Goal: Transaction & Acquisition: Purchase product/service

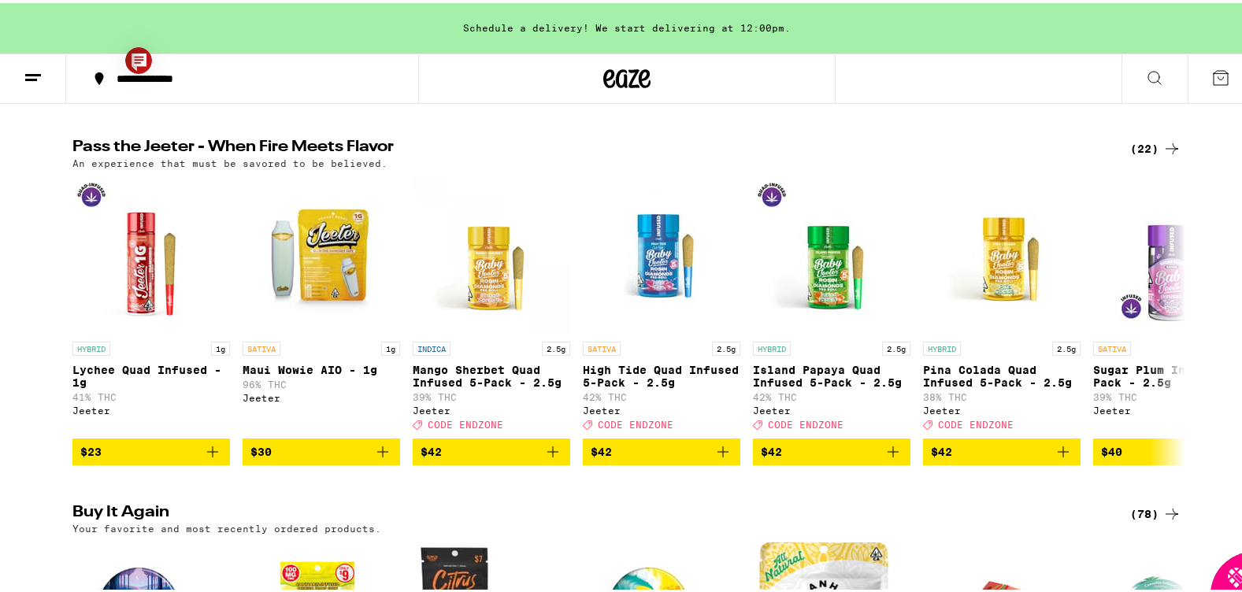
scroll to position [922, 0]
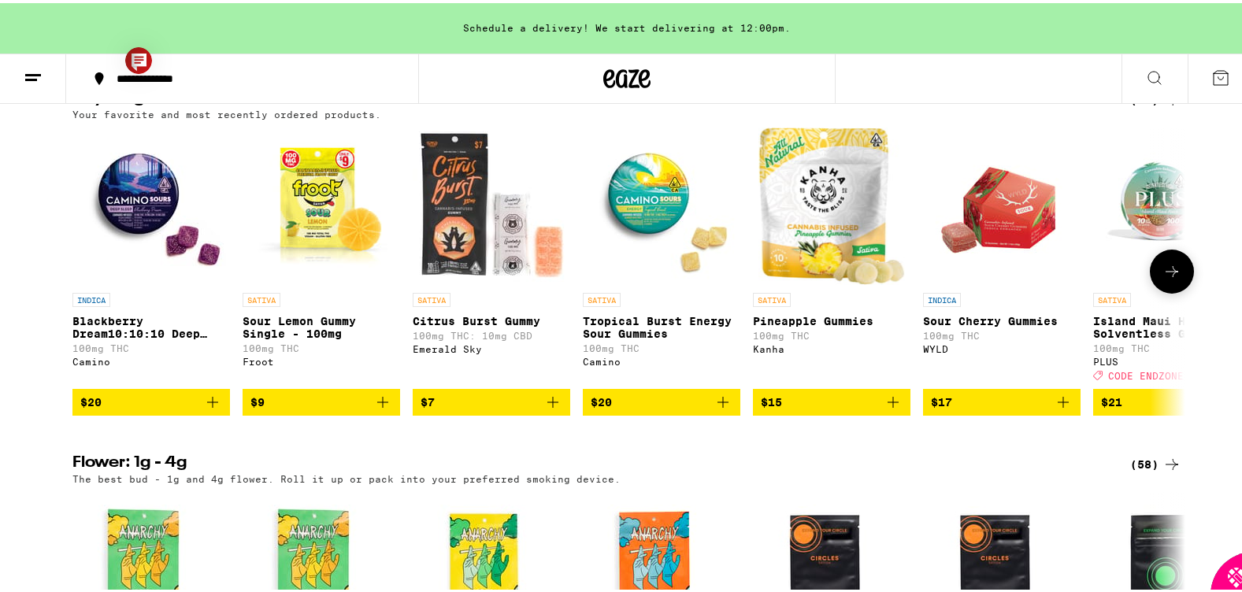
click at [154, 409] on span "$20" at bounding box center [151, 399] width 142 height 19
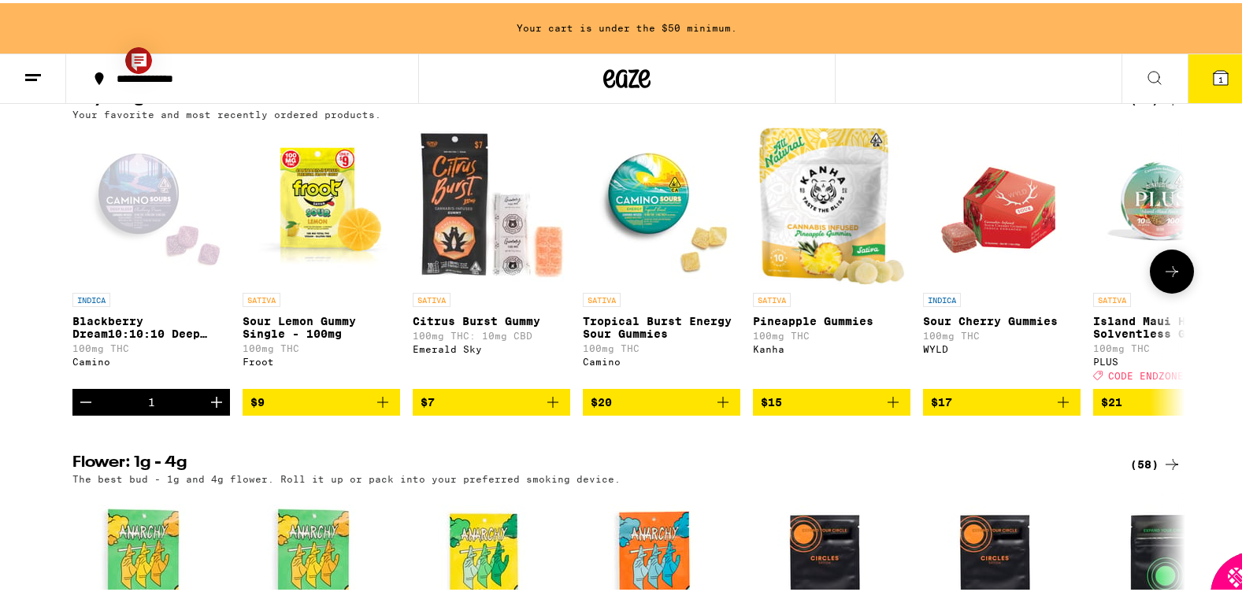
click at [805, 409] on span "$15" at bounding box center [832, 399] width 142 height 19
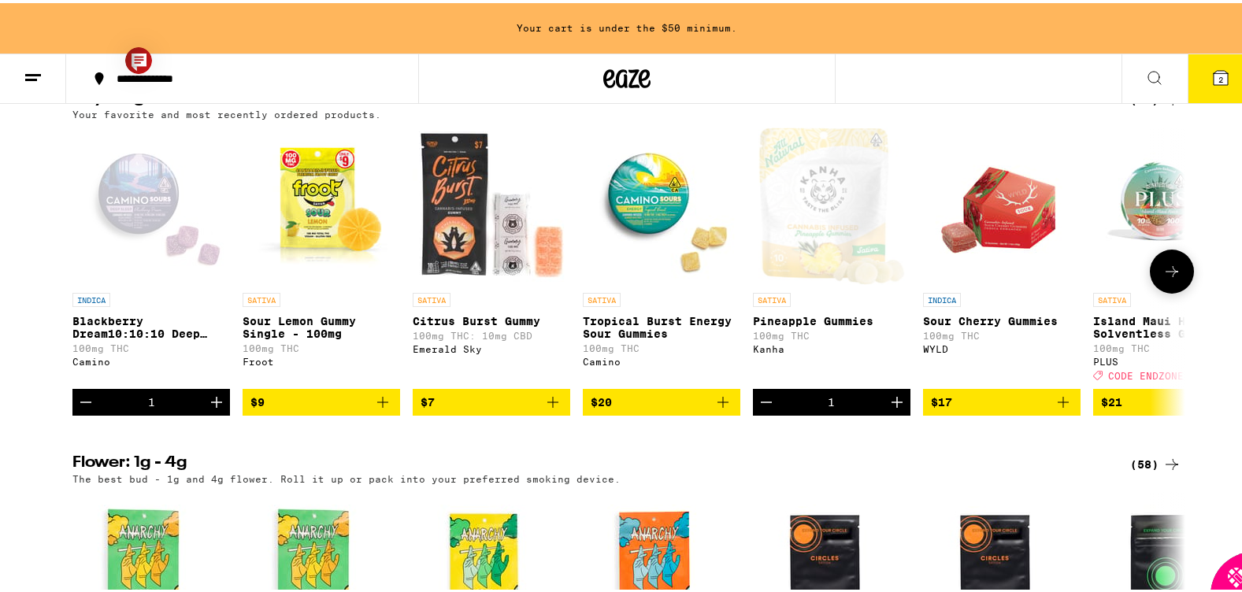
click at [914, 278] on icon at bounding box center [1172, 268] width 19 height 19
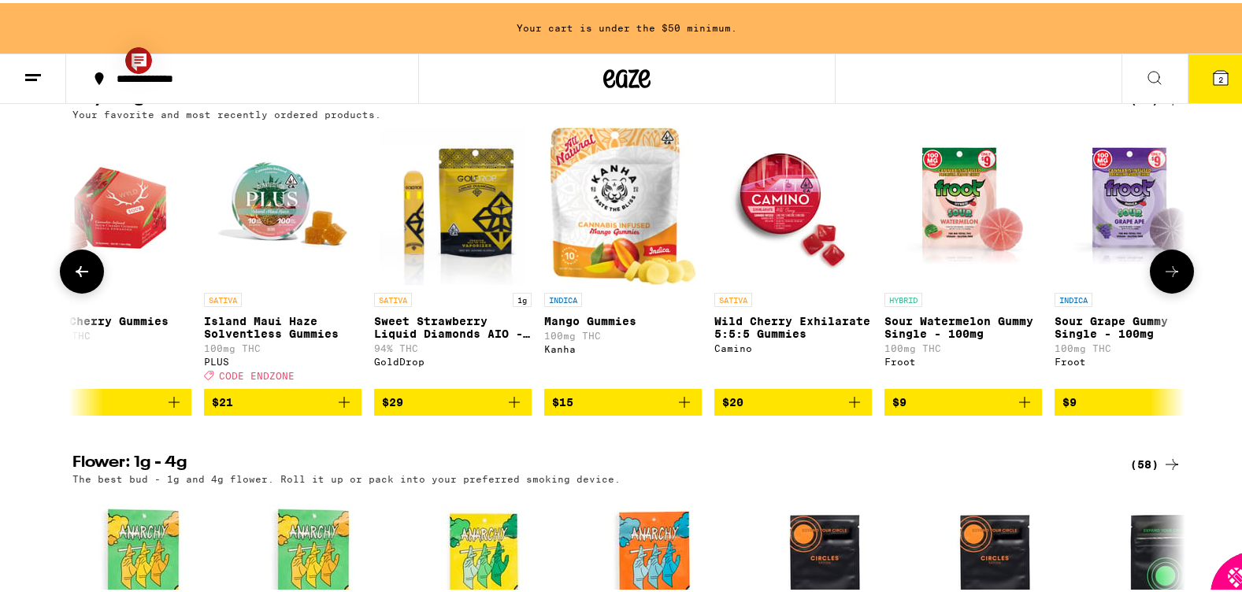
scroll to position [0, 937]
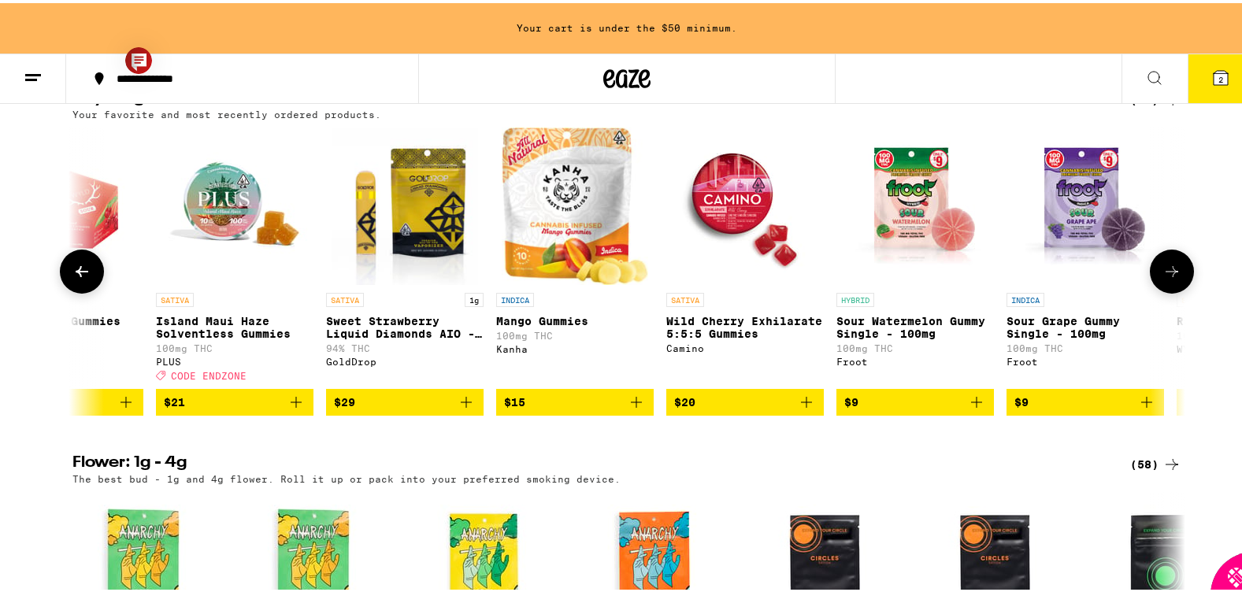
click at [914, 278] on icon at bounding box center [1172, 268] width 19 height 19
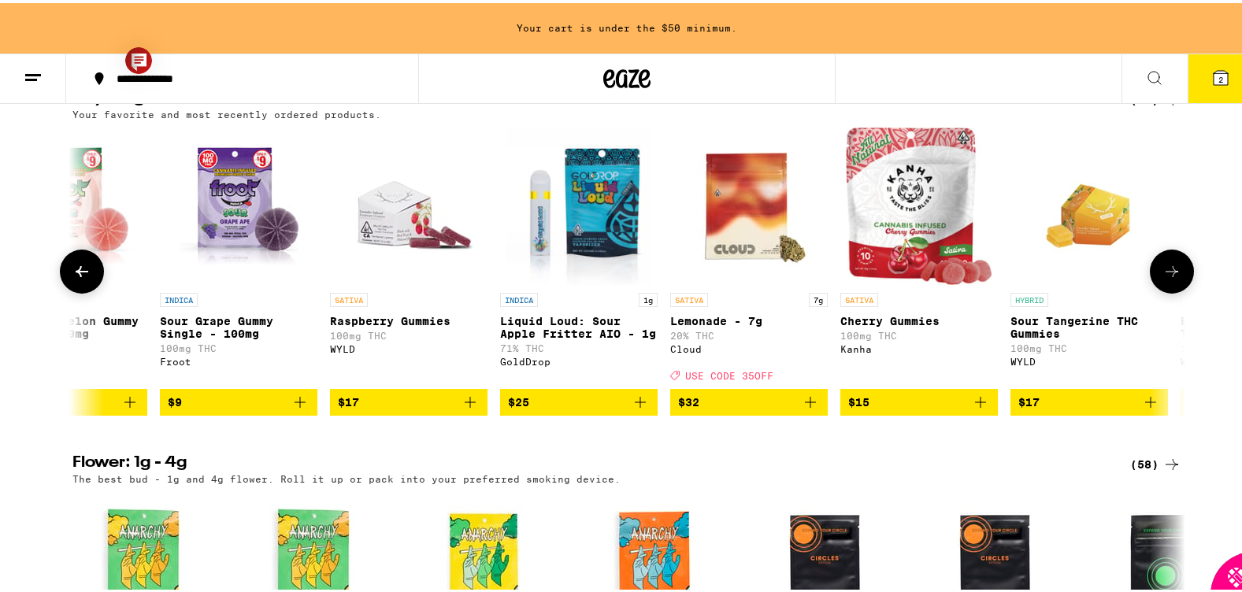
scroll to position [0, 1875]
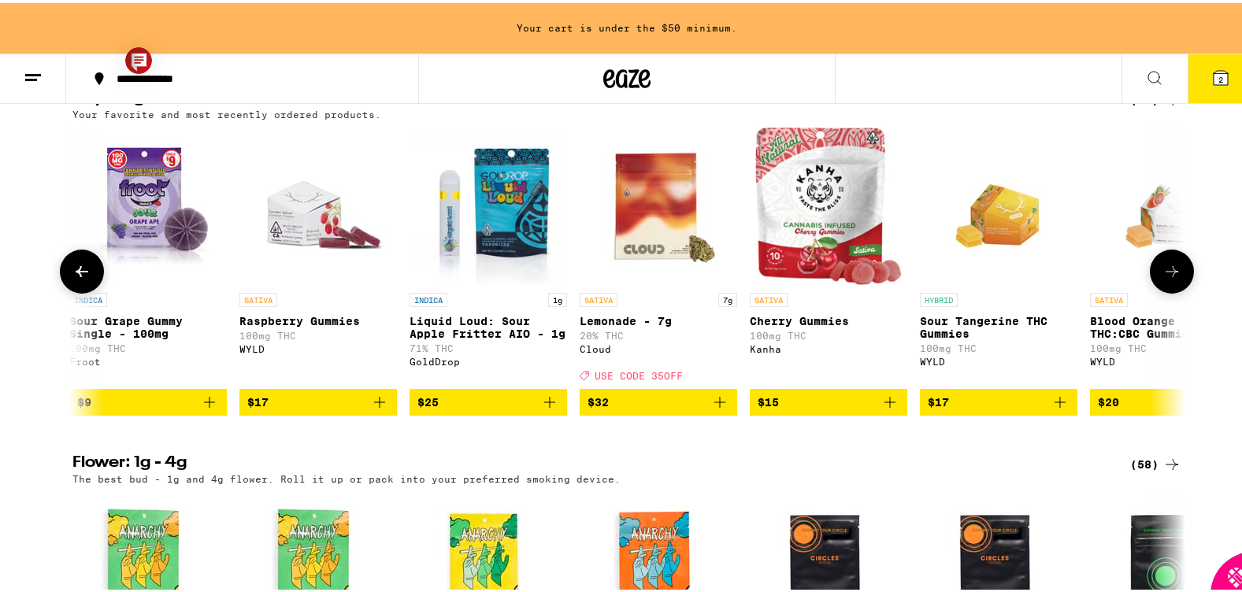
click at [914, 278] on icon at bounding box center [1172, 268] width 19 height 19
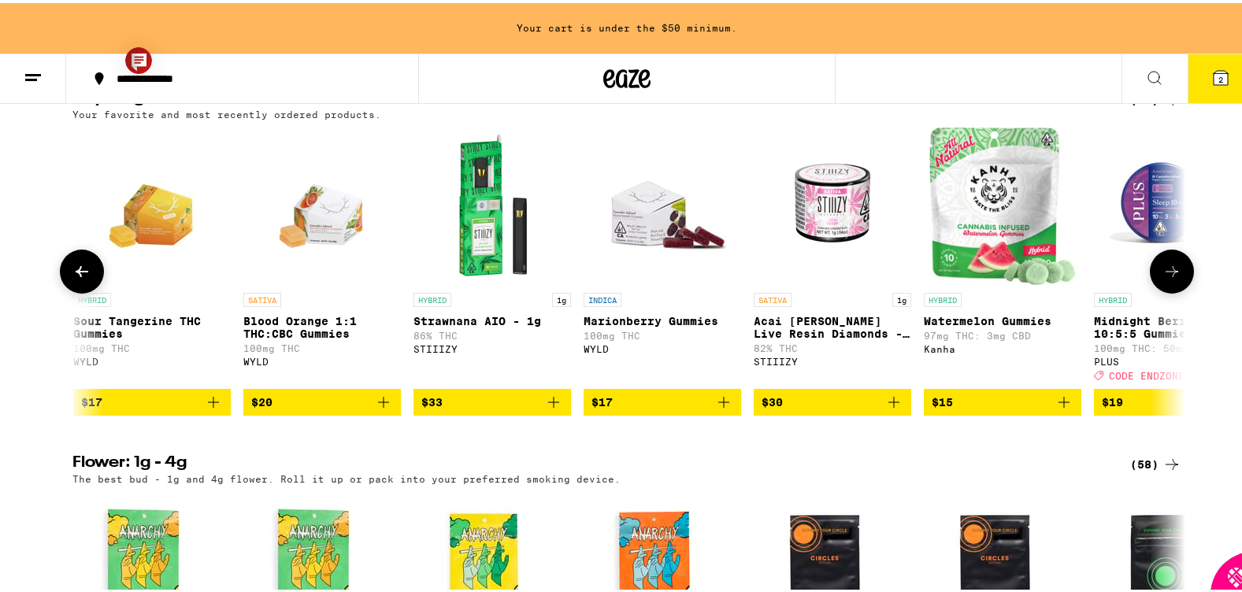
scroll to position [0, 2812]
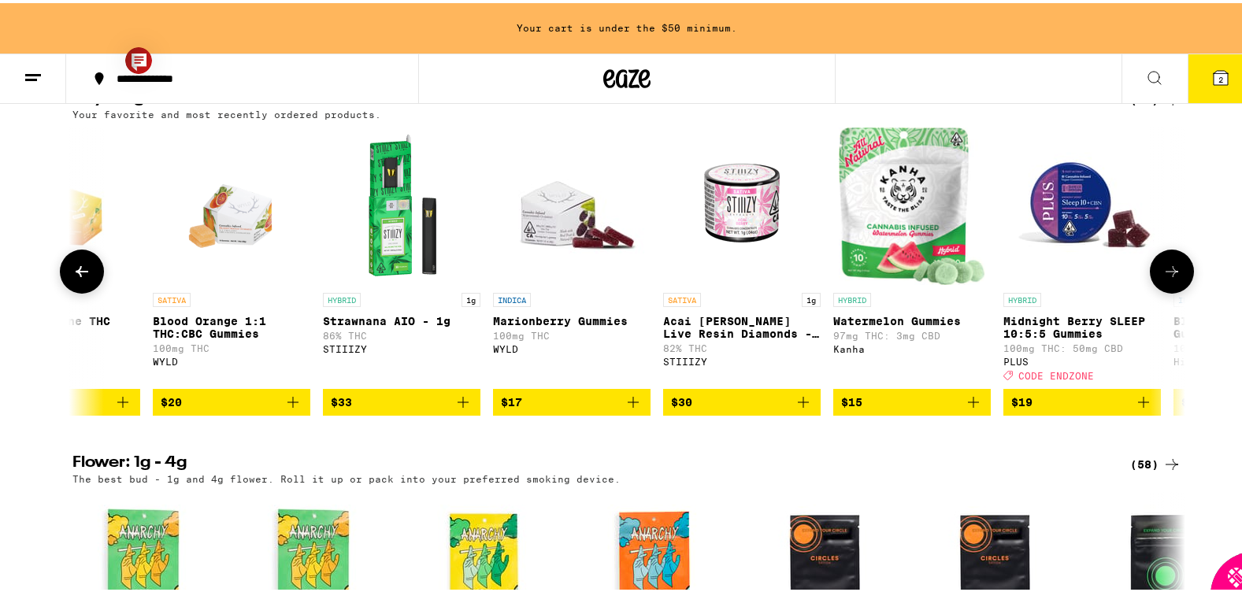
click at [914, 278] on icon at bounding box center [1172, 268] width 19 height 19
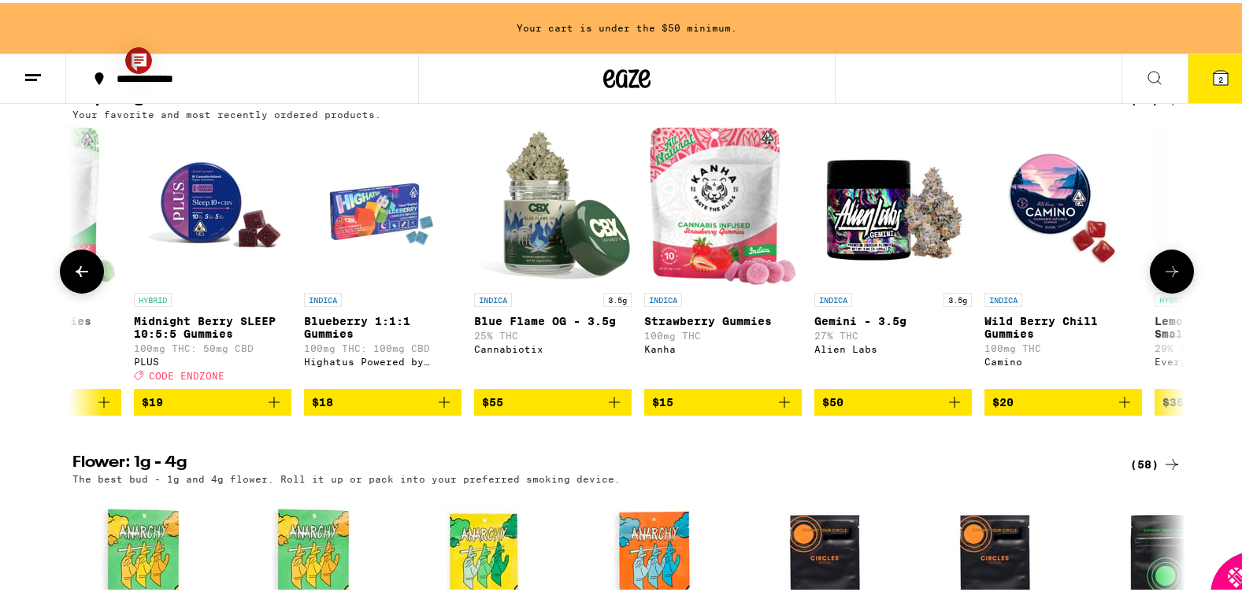
scroll to position [0, 3750]
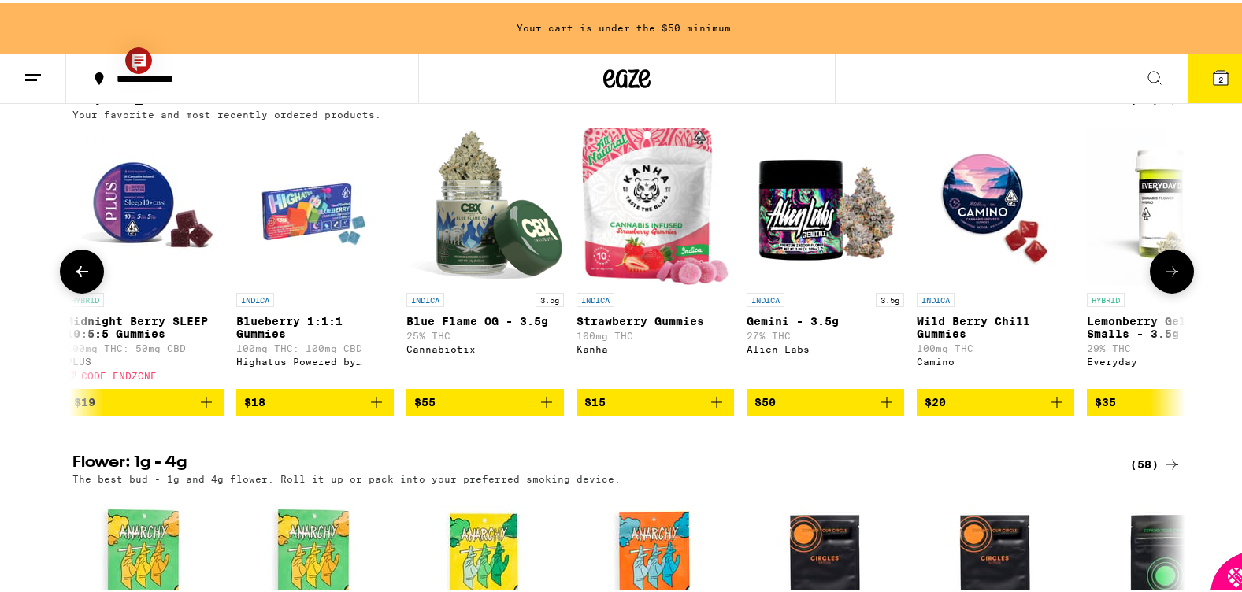
click at [614, 409] on span "$15" at bounding box center [655, 399] width 142 height 19
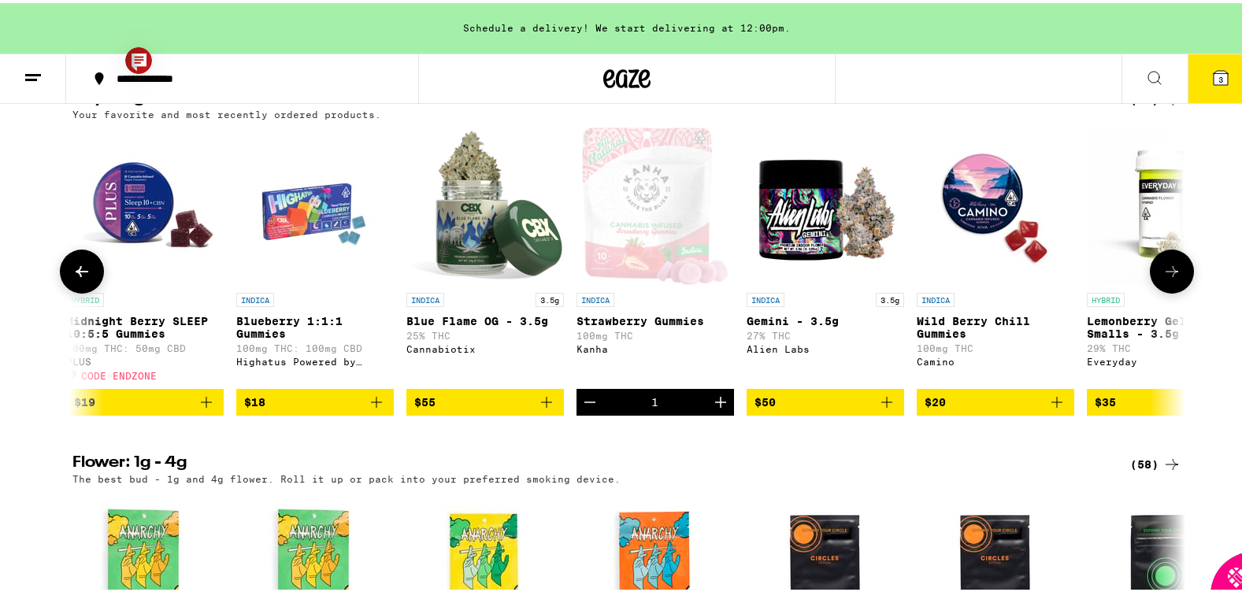
click at [807, 409] on span "$50" at bounding box center [826, 399] width 142 height 19
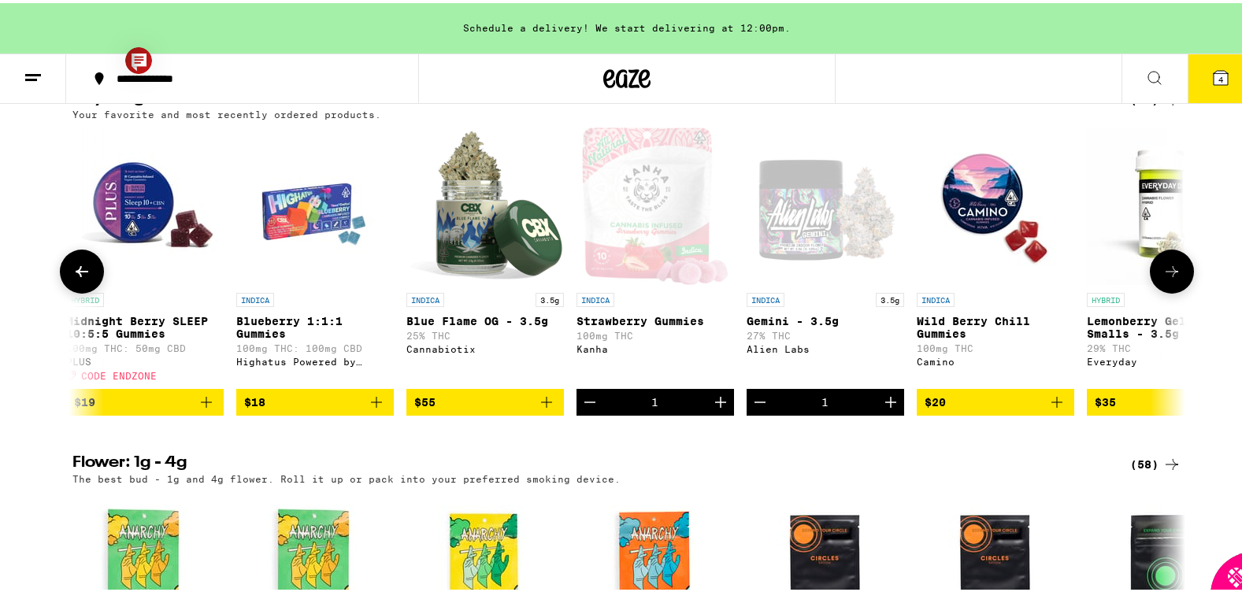
click at [914, 278] on icon at bounding box center [1172, 268] width 19 height 19
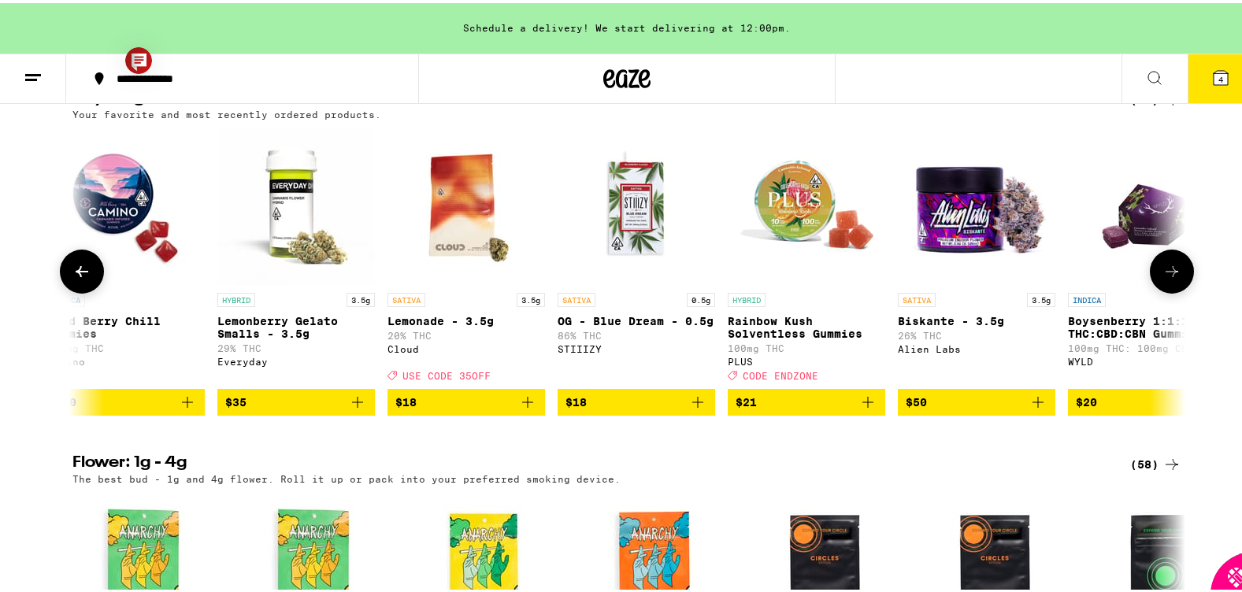
scroll to position [0, 4687]
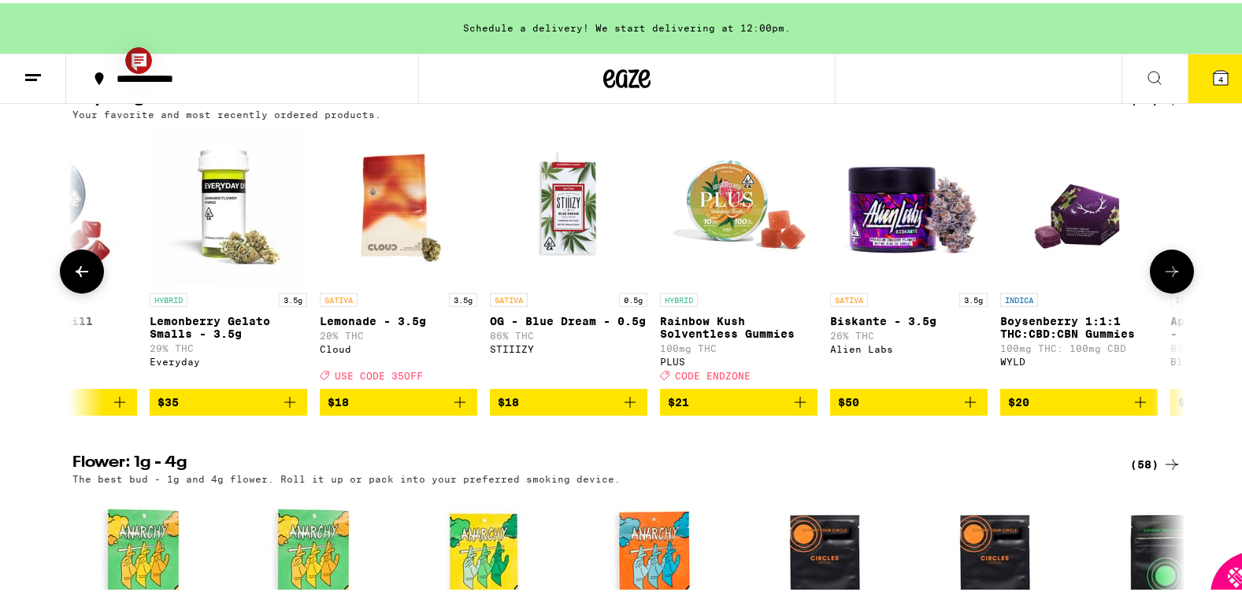
click at [868, 409] on span "$50" at bounding box center [909, 399] width 142 height 19
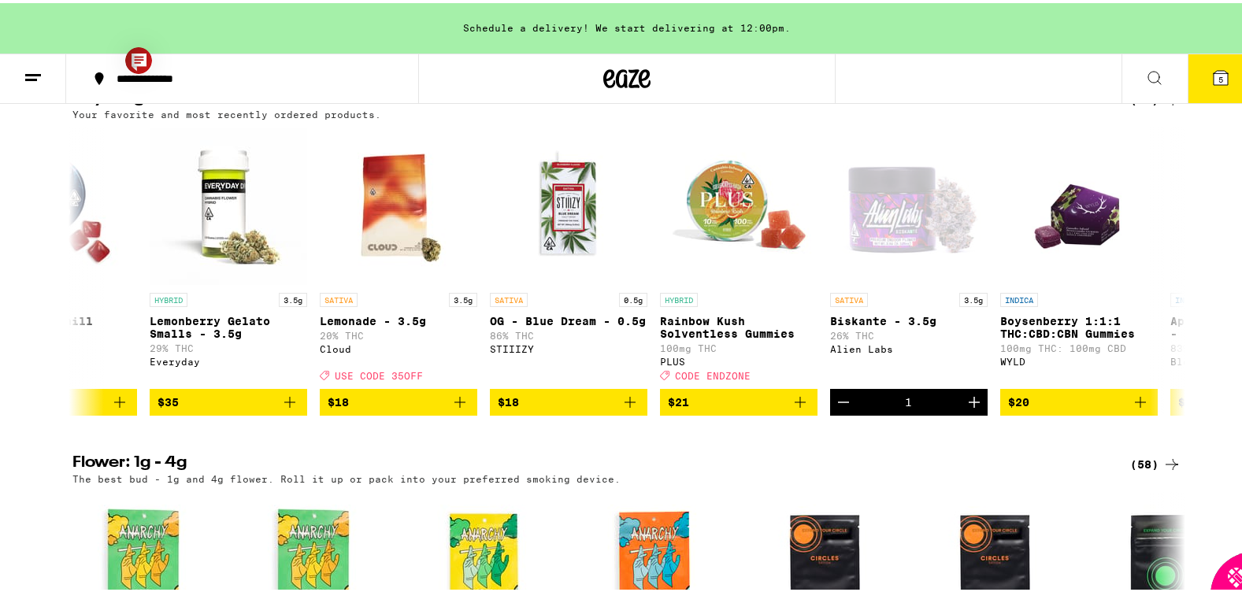
click at [914, 72] on span "5" at bounding box center [1221, 76] width 5 height 9
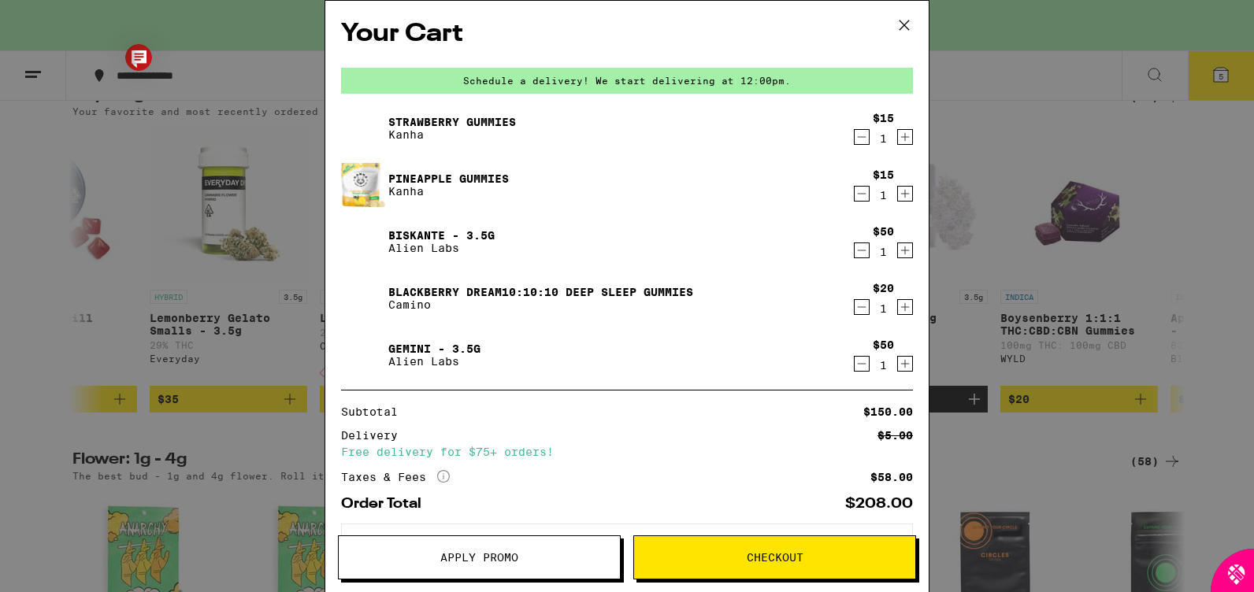
click at [506, 462] on span "Apply Promo" at bounding box center [479, 557] width 78 height 11
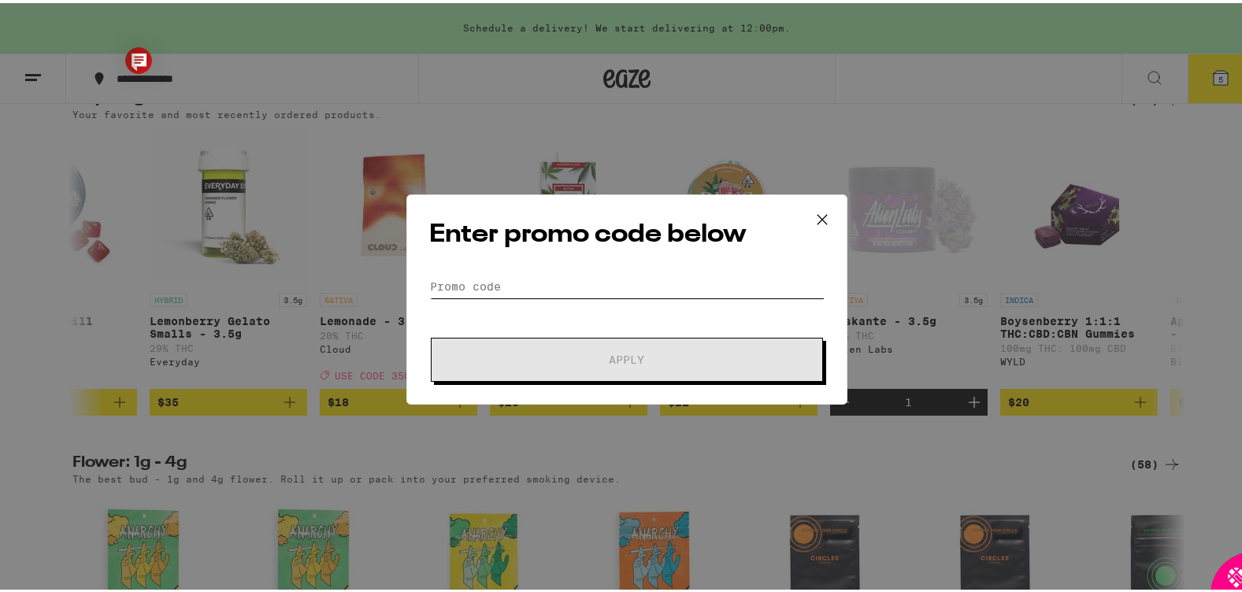
click at [493, 277] on input "Promo Code" at bounding box center [626, 284] width 395 height 24
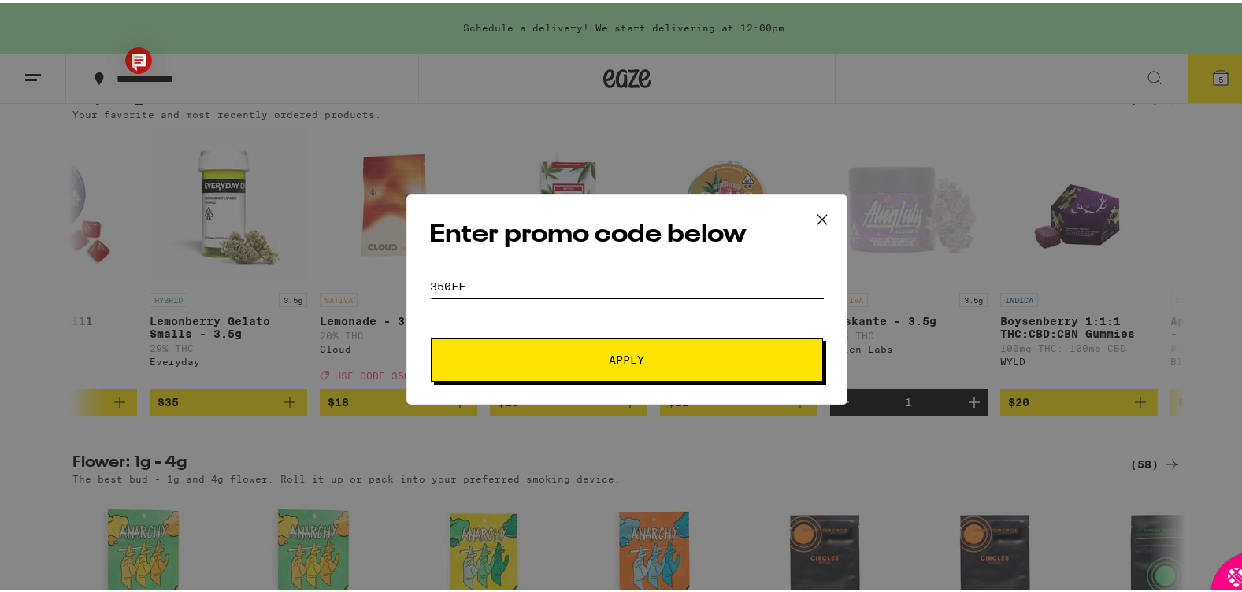
click at [431, 335] on button "Apply" at bounding box center [627, 357] width 392 height 44
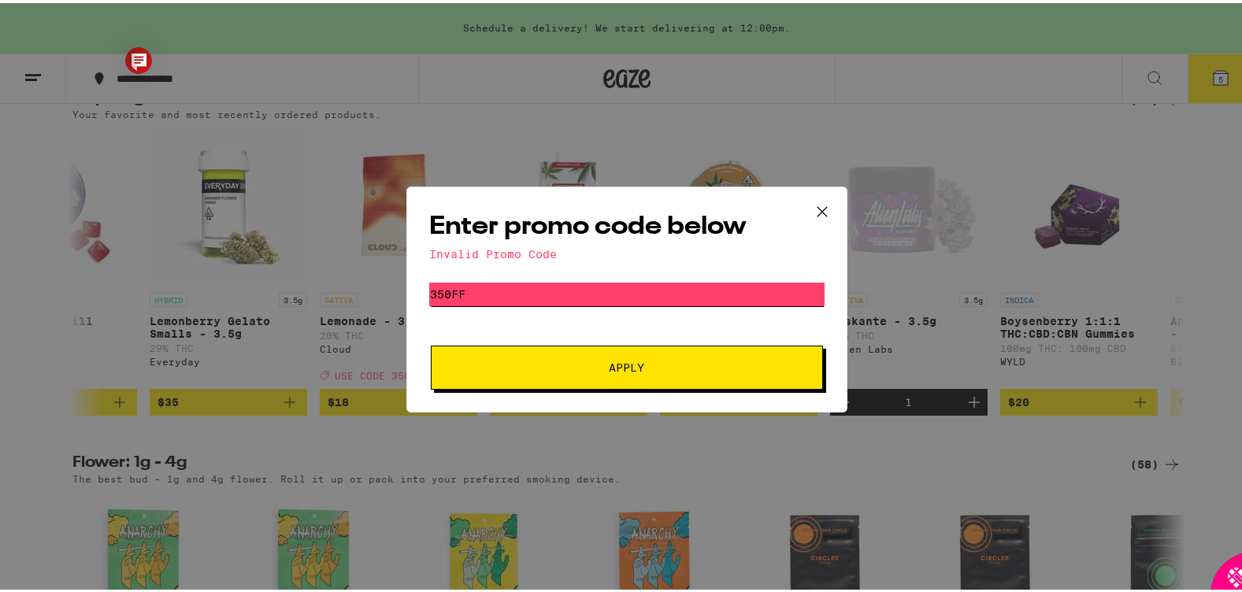
click at [431, 343] on button "Apply" at bounding box center [627, 365] width 392 height 44
type input "3"
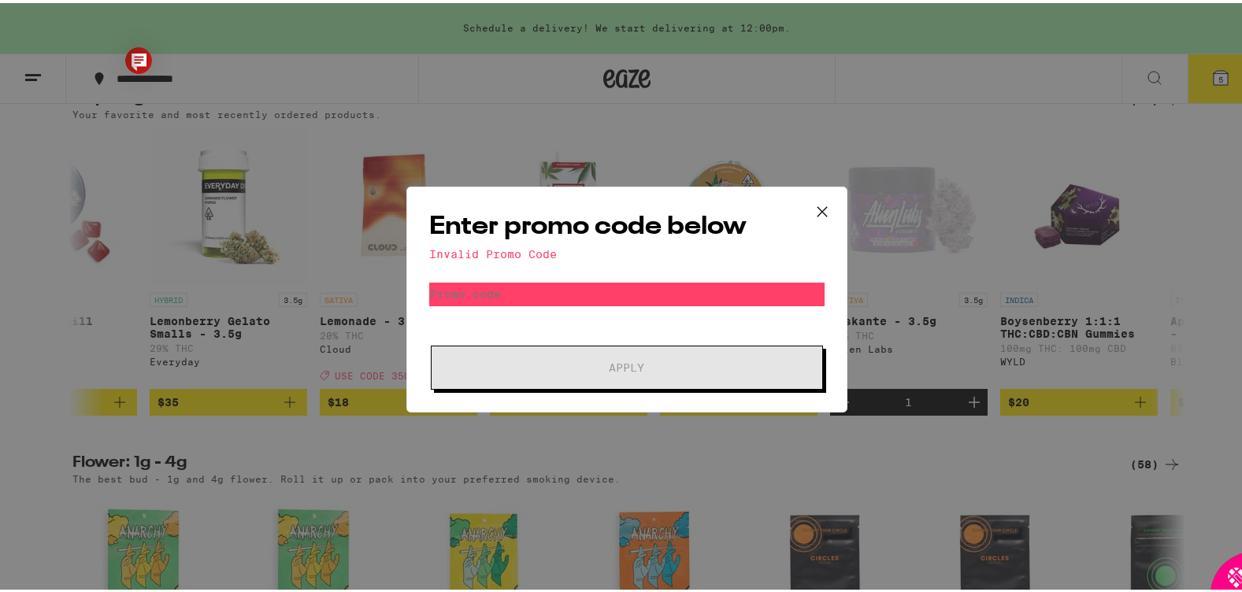
drag, startPoint x: 780, startPoint y: 196, endPoint x: 803, endPoint y: 132, distance: 68.0
click at [803, 132] on div "Enter promo code below Invalid Promo Code Promo Code Apply" at bounding box center [627, 296] width 1254 height 592
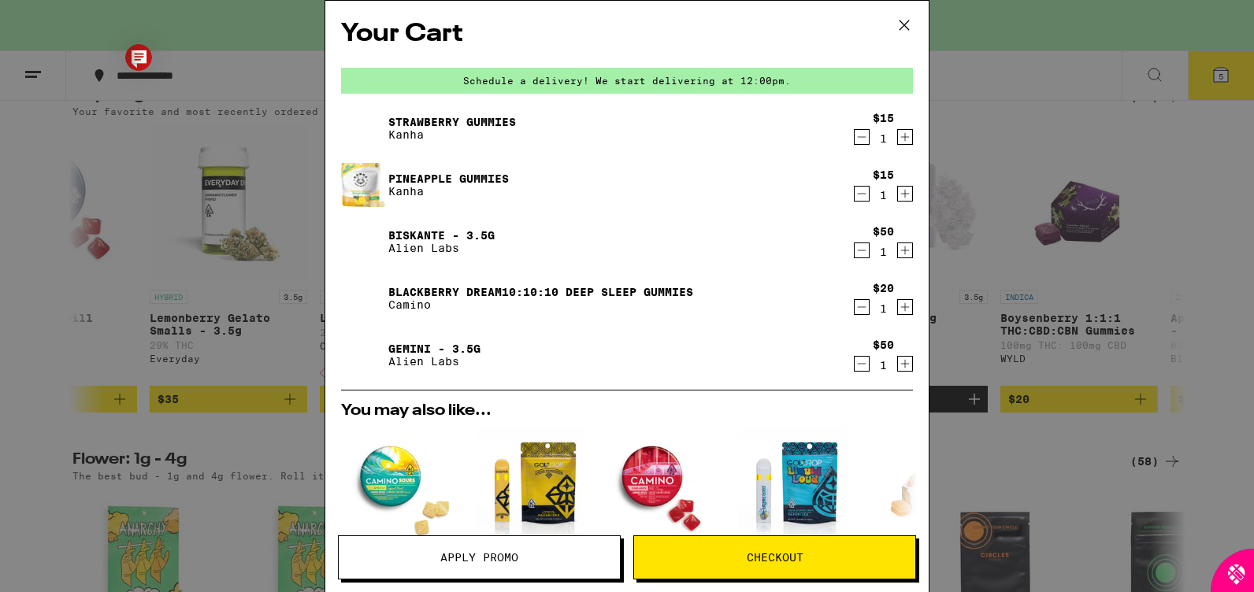
click at [443, 462] on span "Apply Promo" at bounding box center [479, 557] width 78 height 11
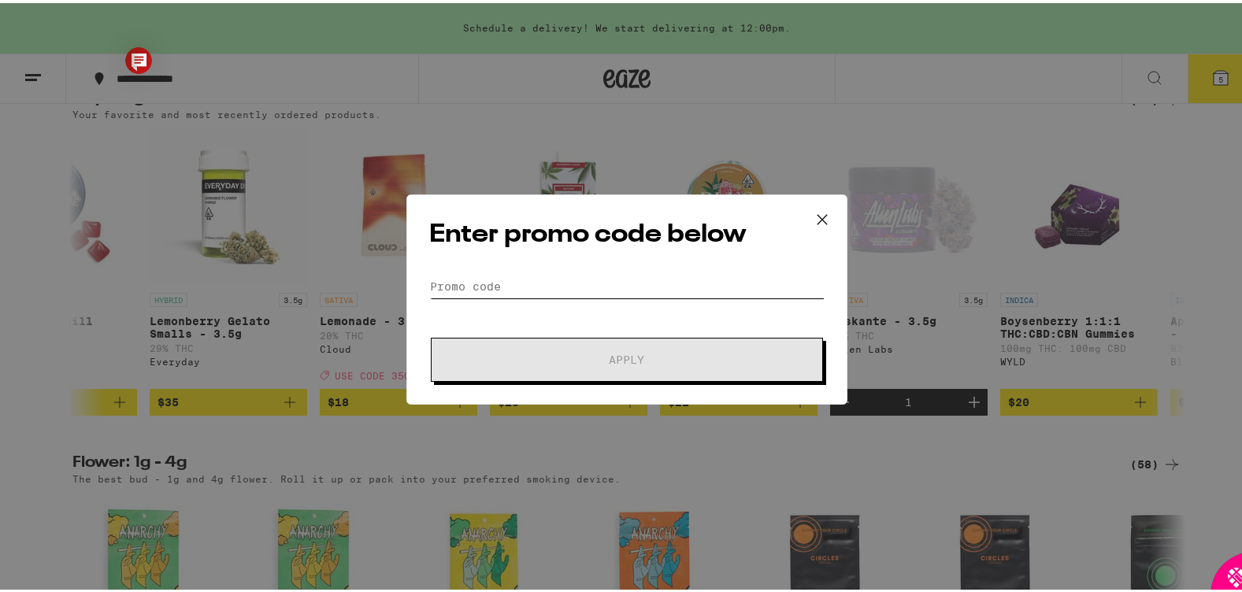
click at [470, 279] on input "Promo Code" at bounding box center [626, 284] width 395 height 24
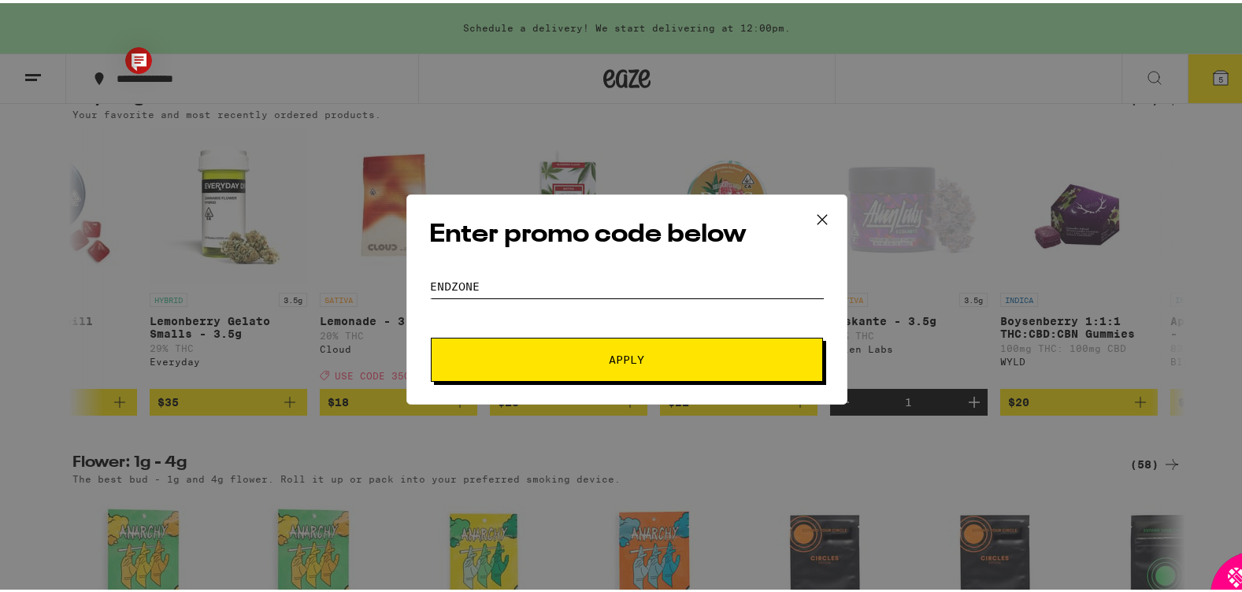
type input "endzone"
click at [644, 352] on span "Apply" at bounding box center [627, 356] width 284 height 11
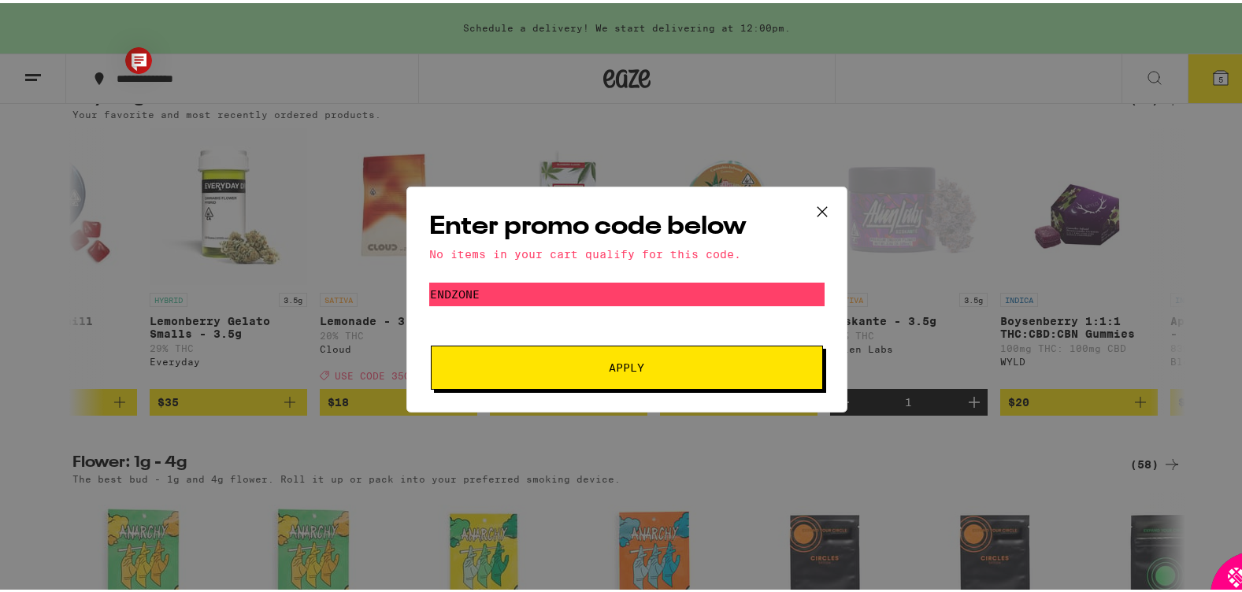
click at [811, 206] on icon at bounding box center [823, 209] width 24 height 24
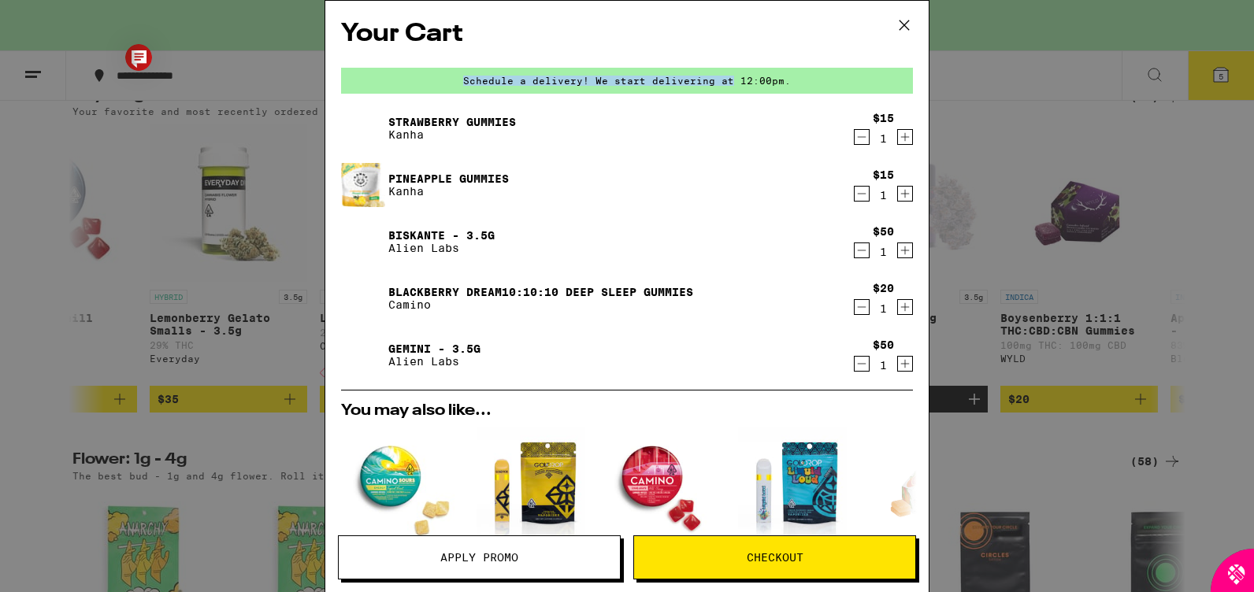
drag, startPoint x: 707, startPoint y: 25, endPoint x: 723, endPoint y: 87, distance: 64.4
click at [723, 87] on div "Your Cart Schedule a delivery! We start delivering at 12:00pm. Strawberry Gummi…" at bounding box center [626, 273] width 603 height 544
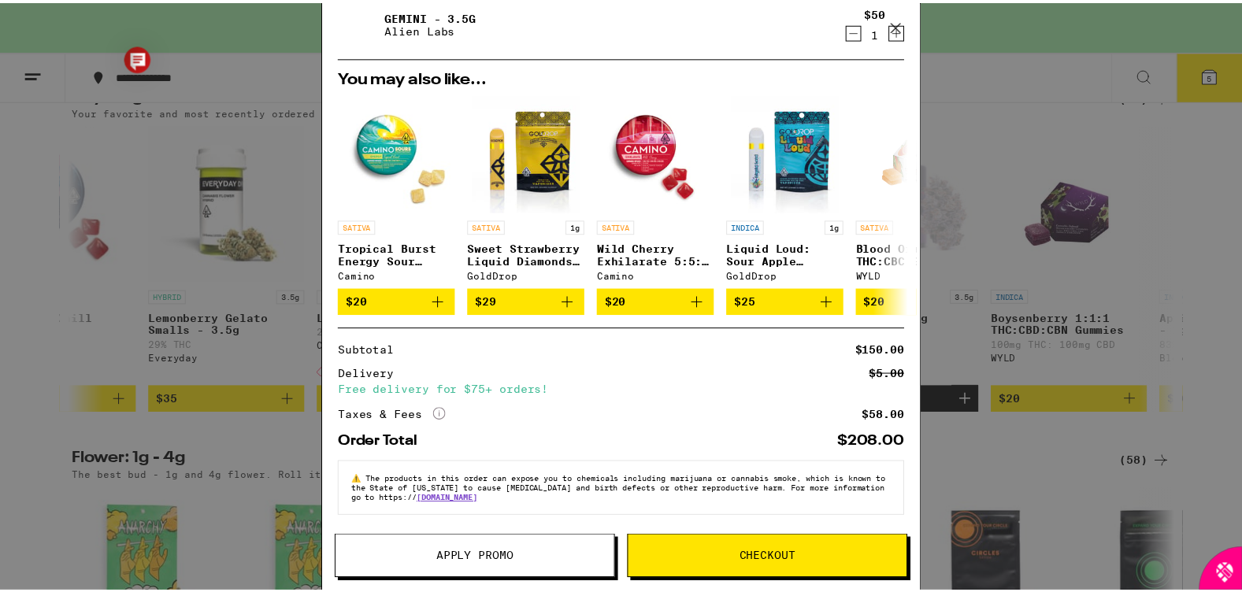
scroll to position [343, 0]
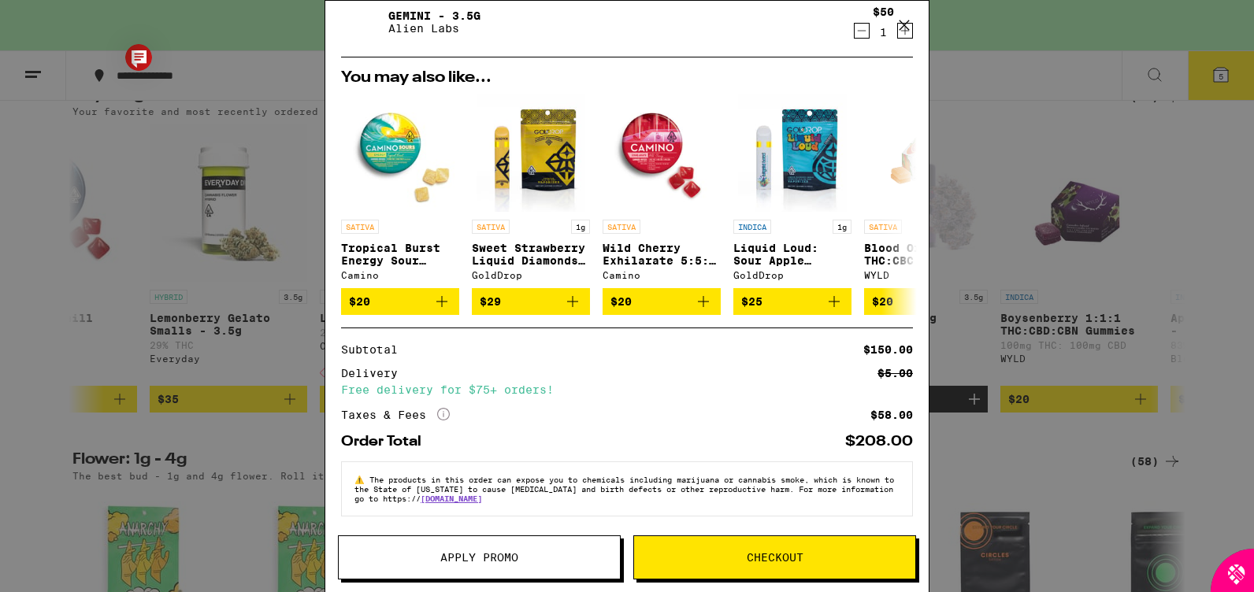
click at [908, 26] on icon at bounding box center [904, 25] width 24 height 24
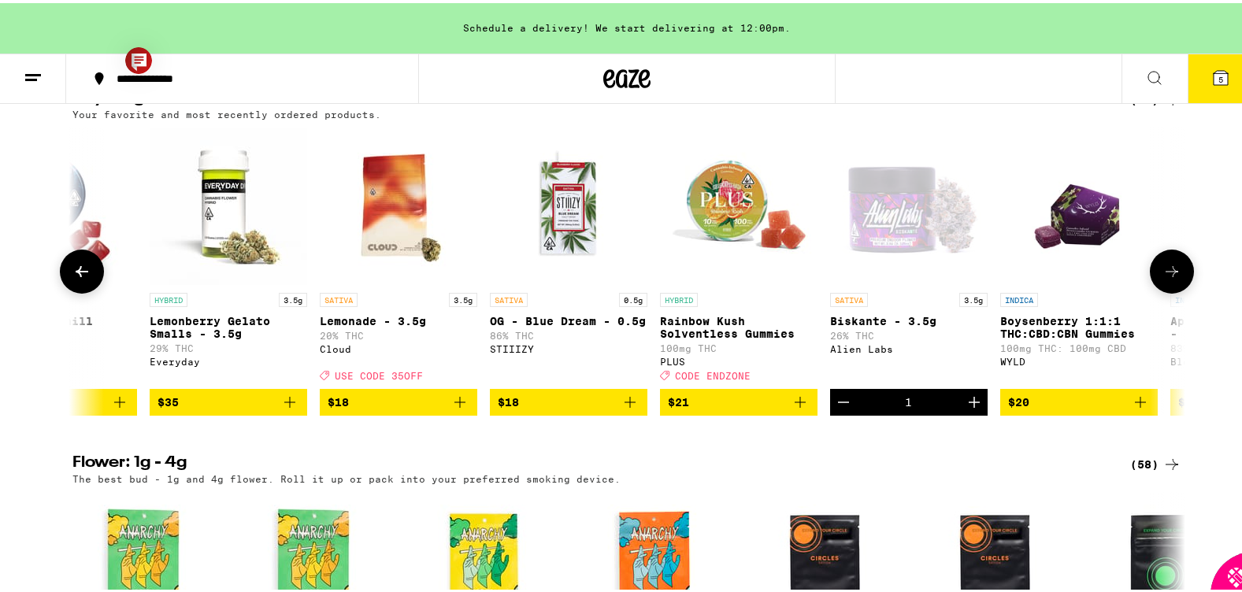
click at [72, 278] on icon at bounding box center [81, 268] width 19 height 19
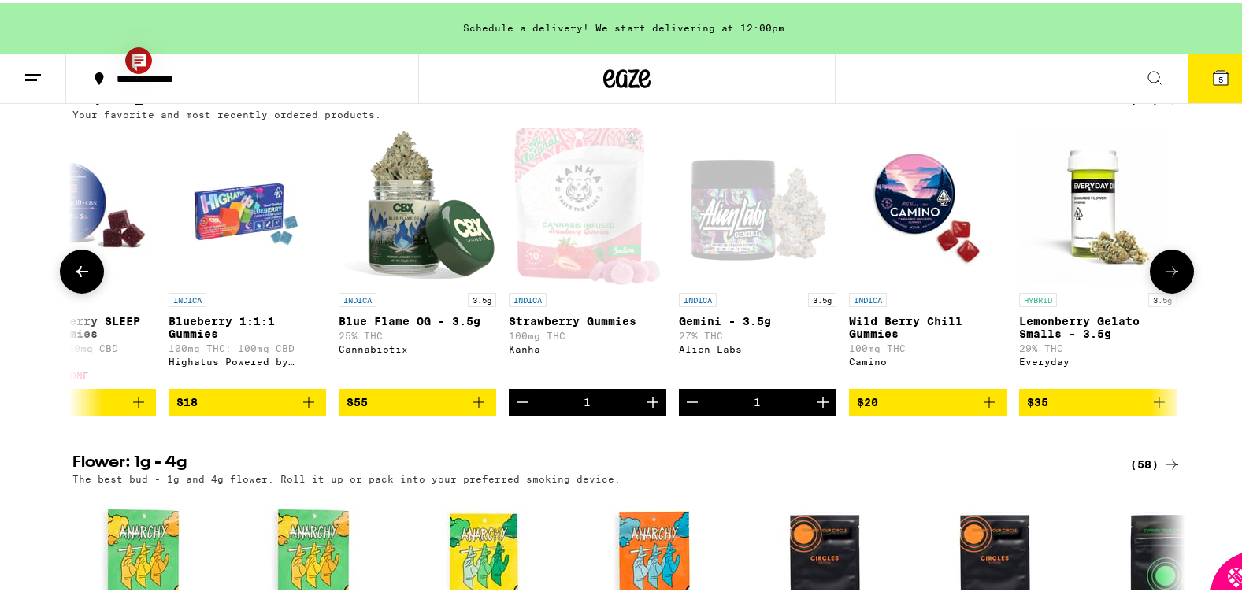
scroll to position [0, 3750]
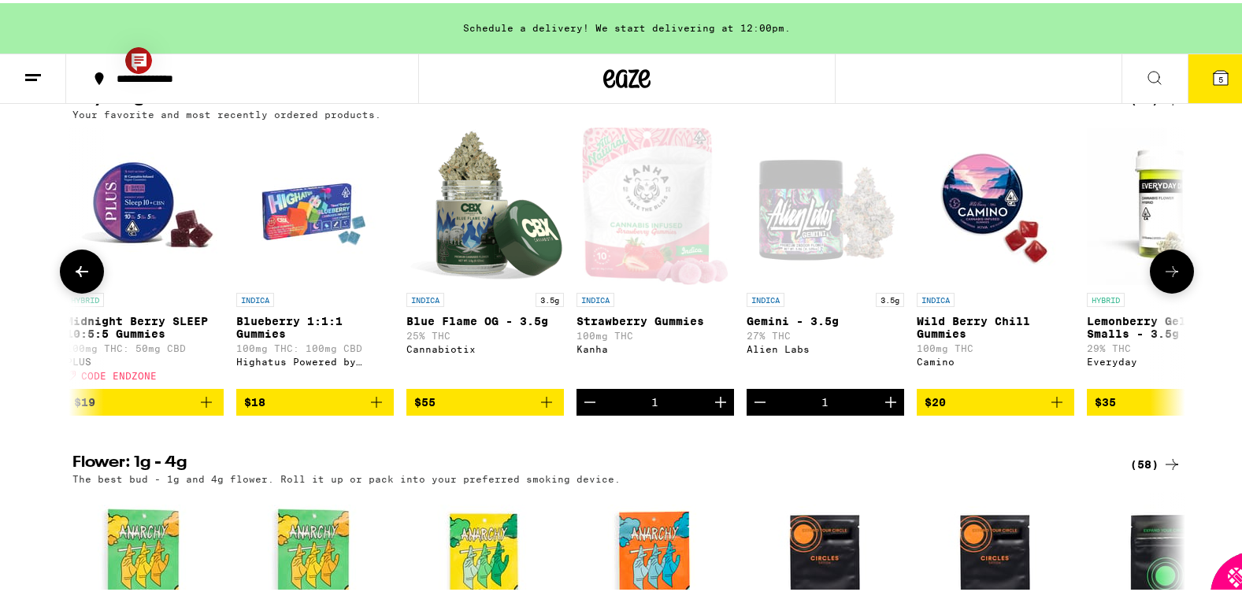
click at [72, 278] on icon at bounding box center [81, 268] width 19 height 19
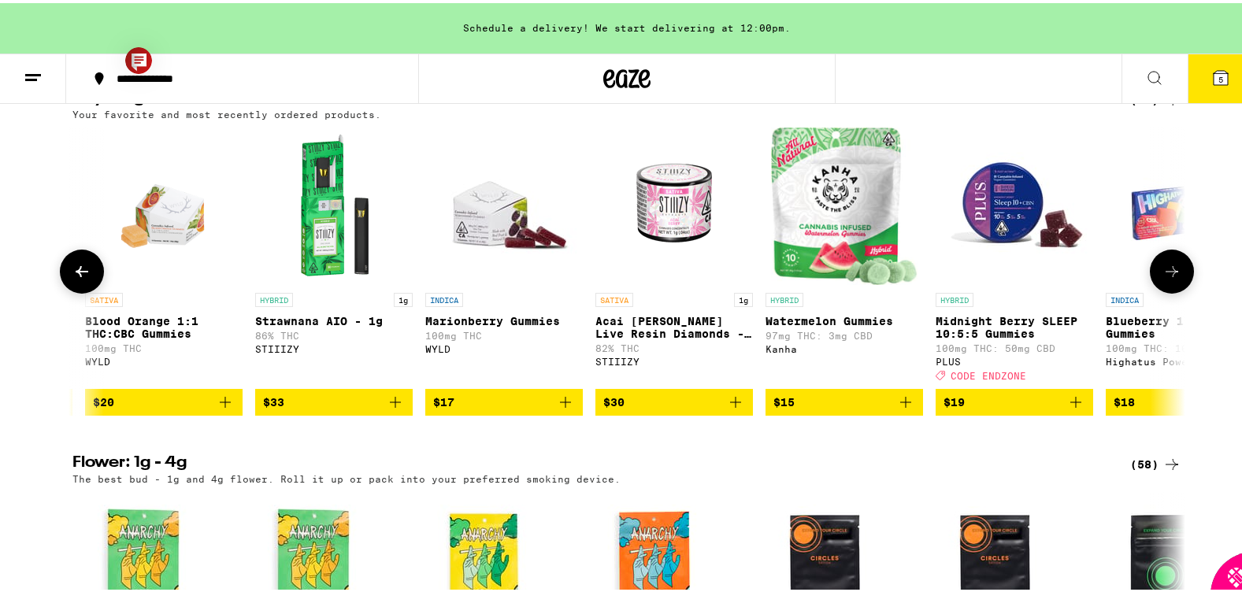
scroll to position [0, 2812]
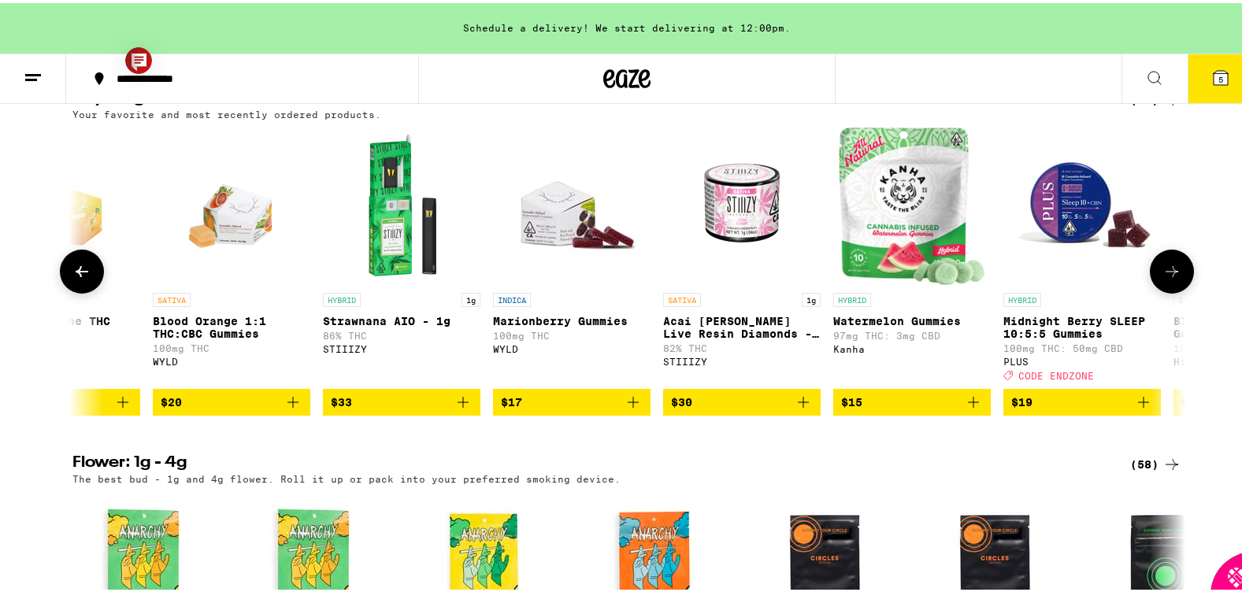
click at [72, 278] on icon at bounding box center [81, 268] width 19 height 19
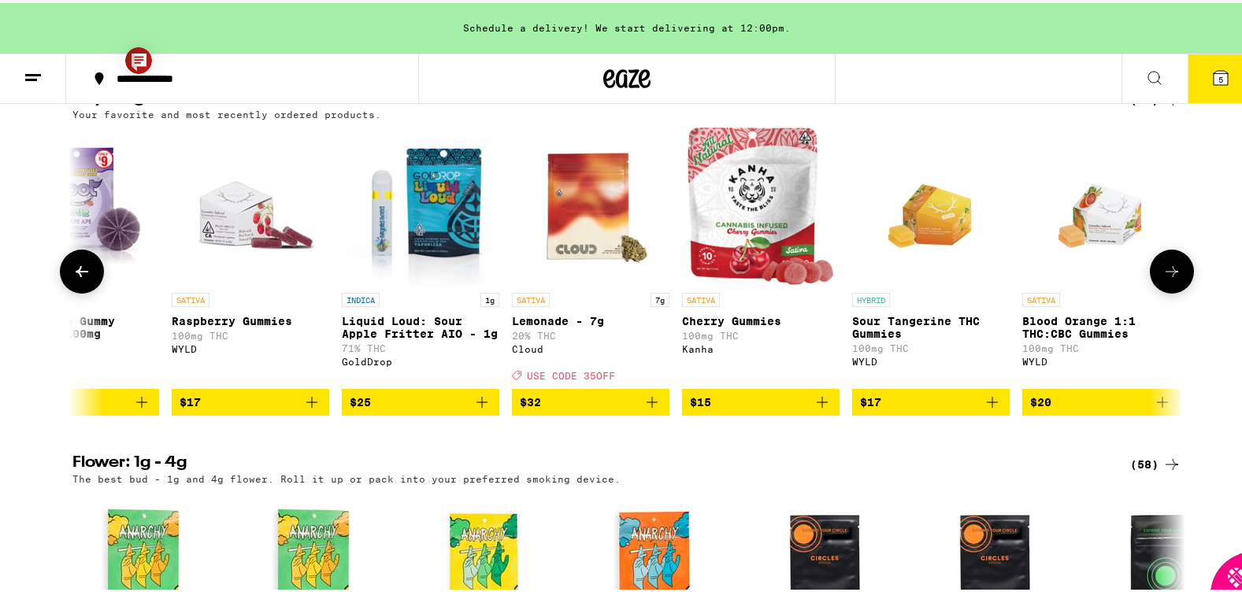
scroll to position [0, 1875]
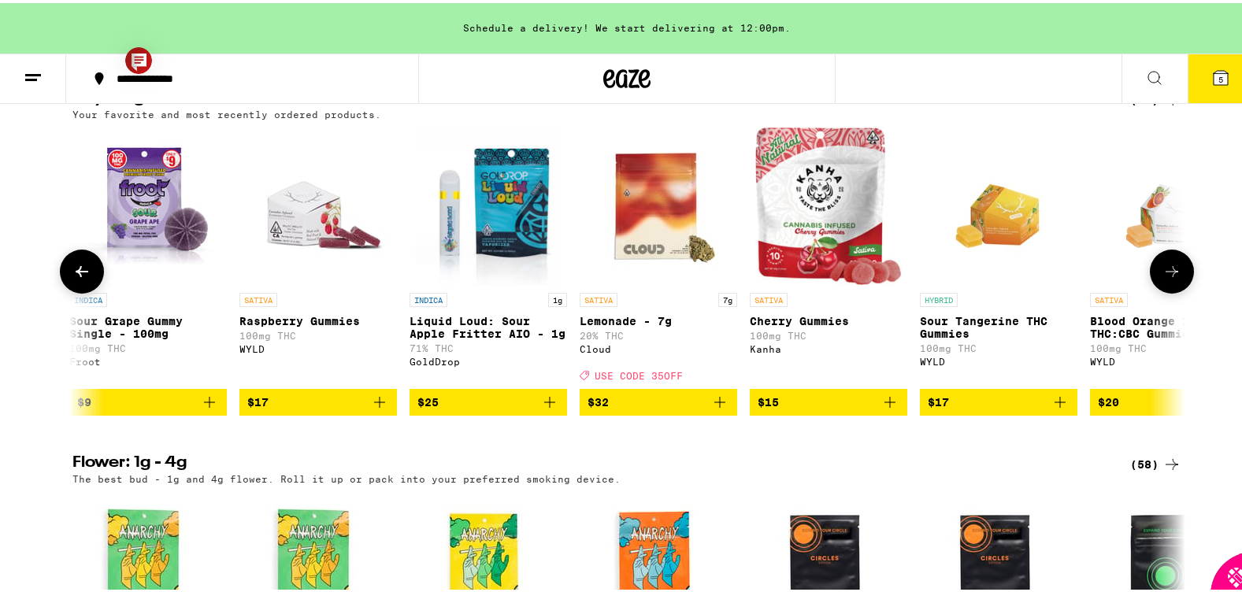
click at [72, 278] on icon at bounding box center [81, 268] width 19 height 19
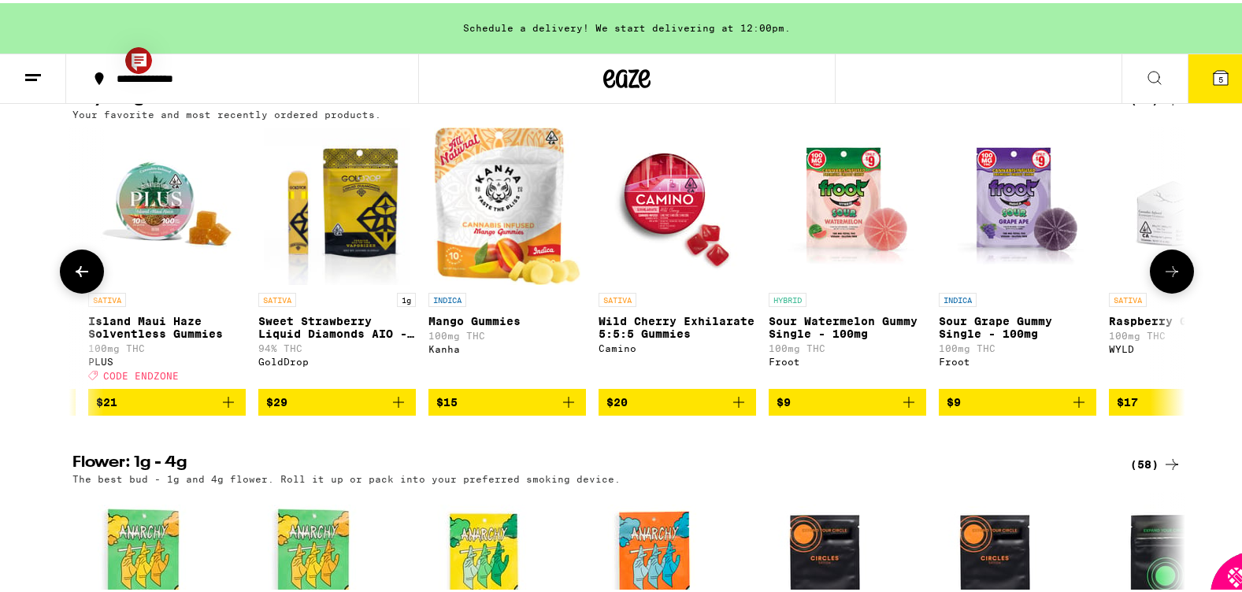
scroll to position [0, 937]
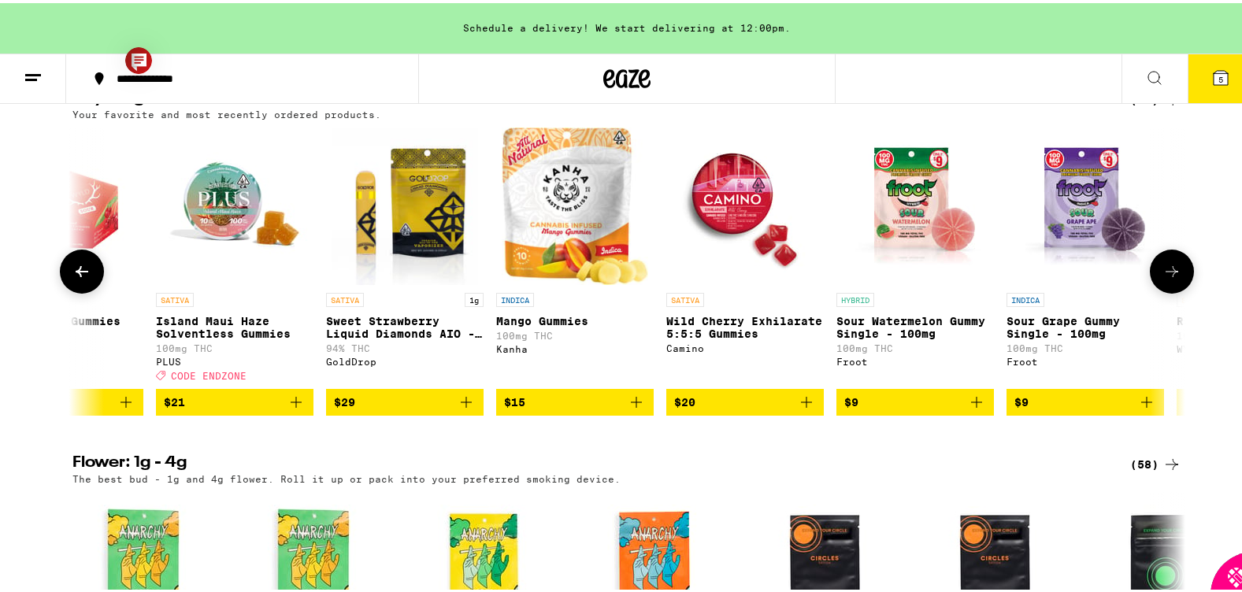
click at [72, 278] on icon at bounding box center [81, 268] width 19 height 19
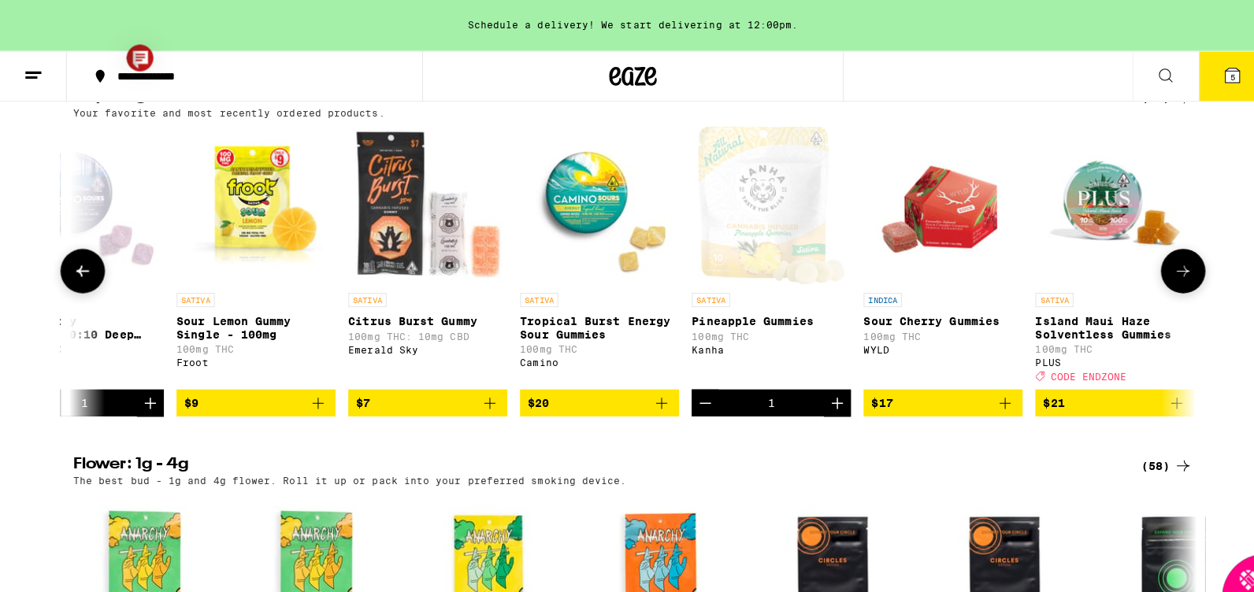
scroll to position [0, 0]
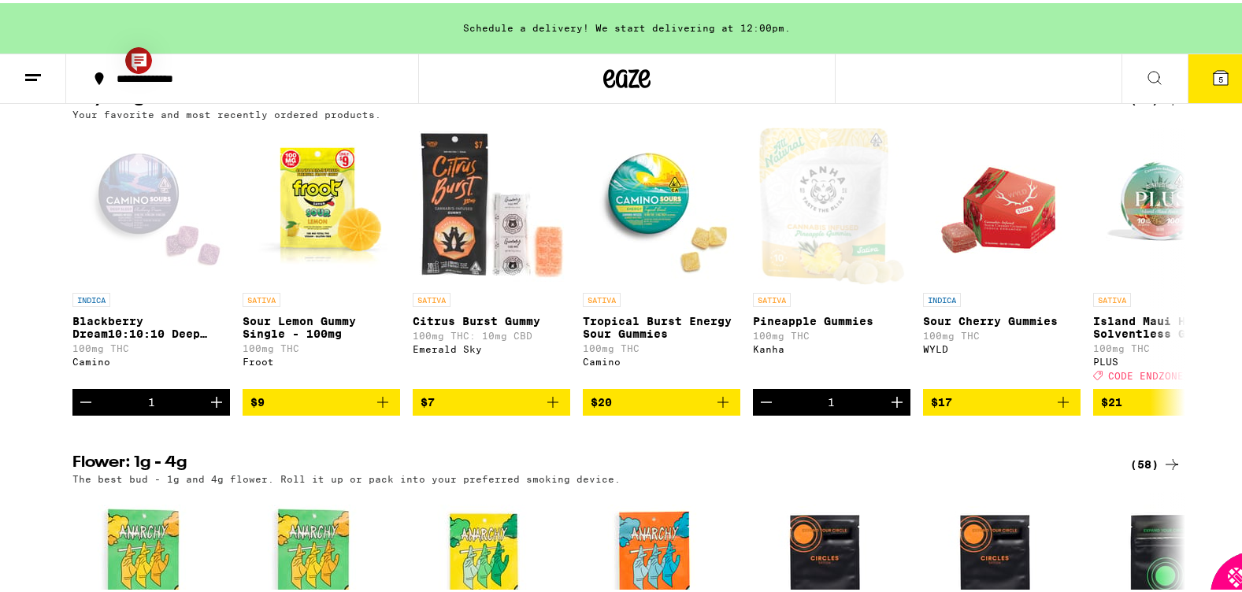
click at [914, 74] on span "5" at bounding box center [1221, 76] width 5 height 9
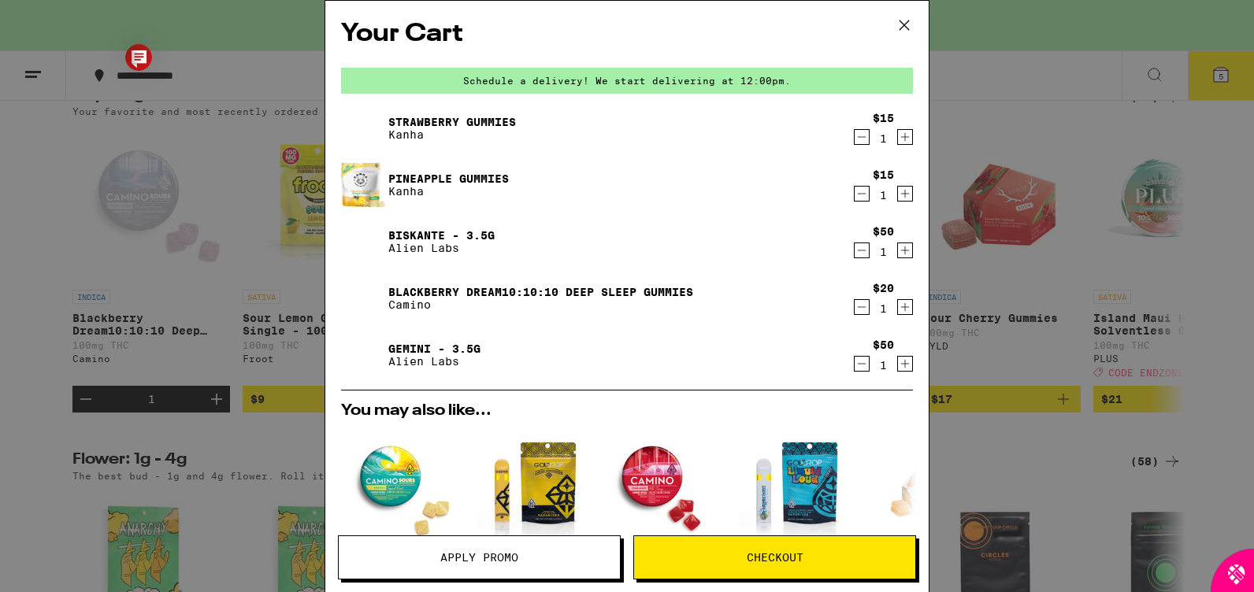
click at [855, 367] on icon "Decrement" at bounding box center [862, 363] width 14 height 19
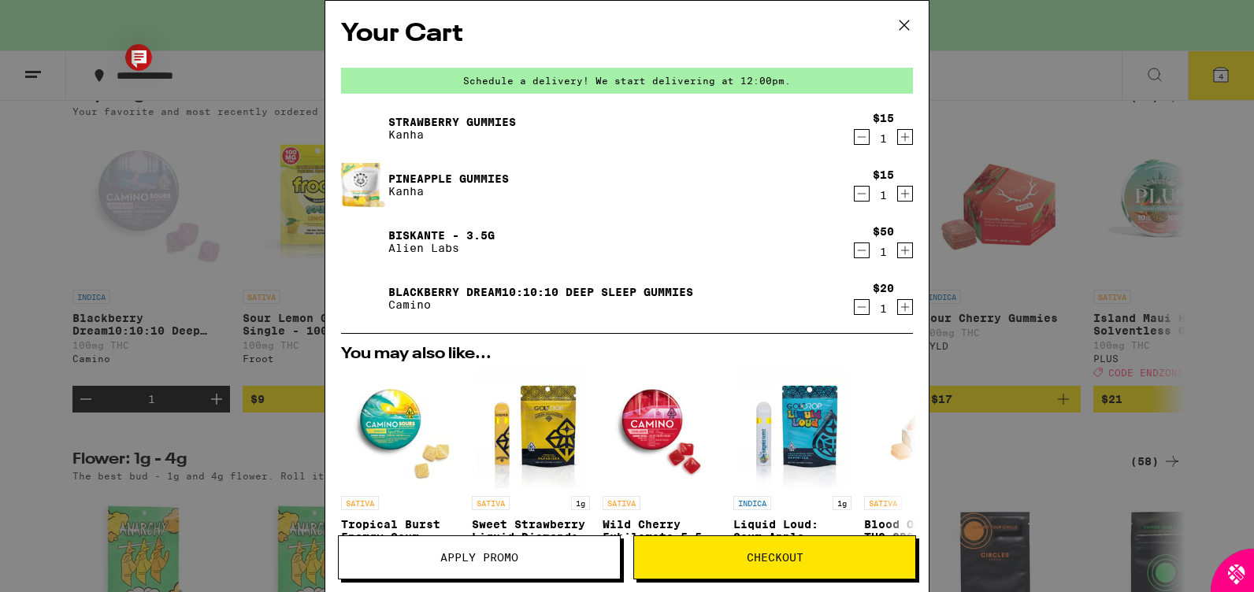
click at [743, 462] on span "Checkout" at bounding box center [774, 557] width 281 height 11
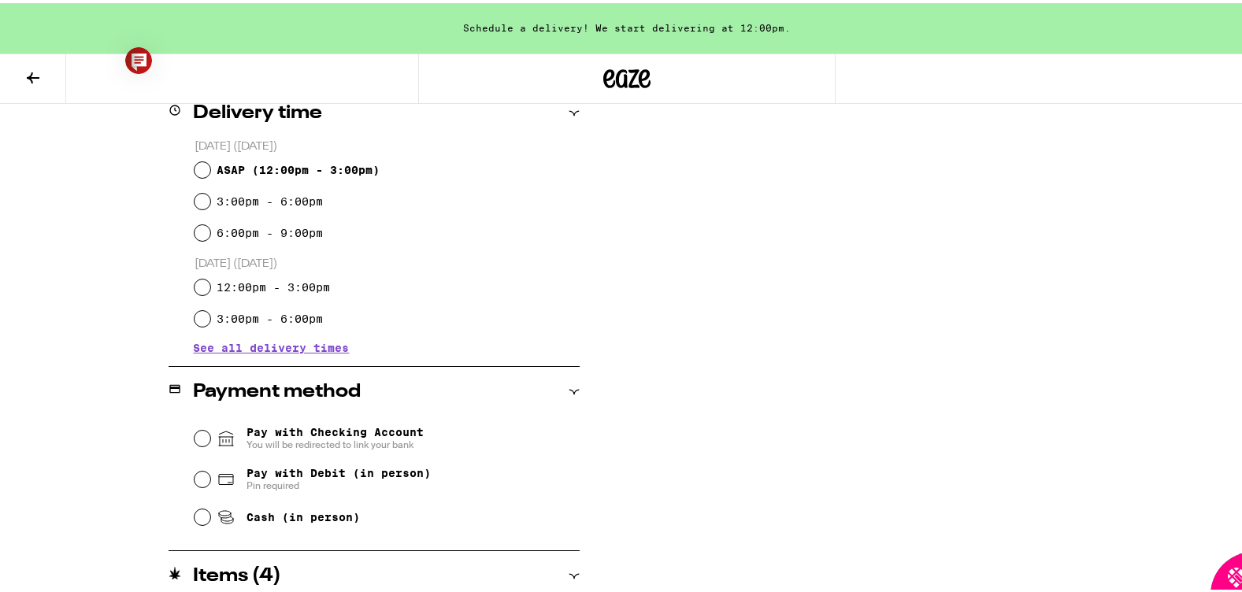
scroll to position [464, 0]
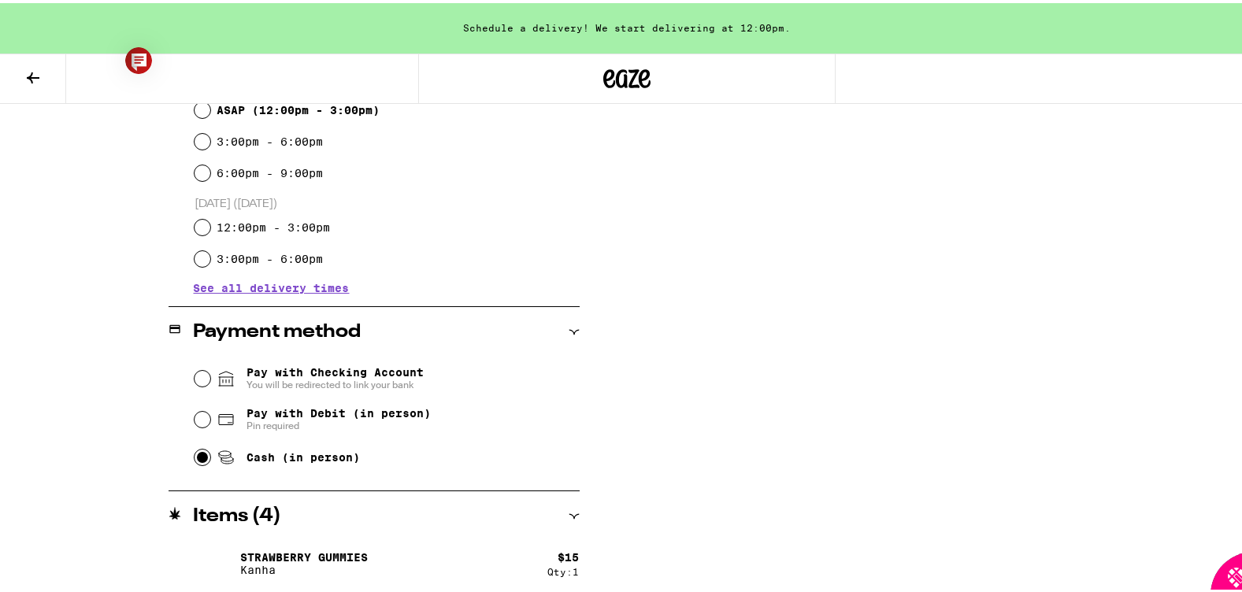
click at [195, 456] on input "Cash (in person)" at bounding box center [203, 455] width 16 height 16
radio input "true"
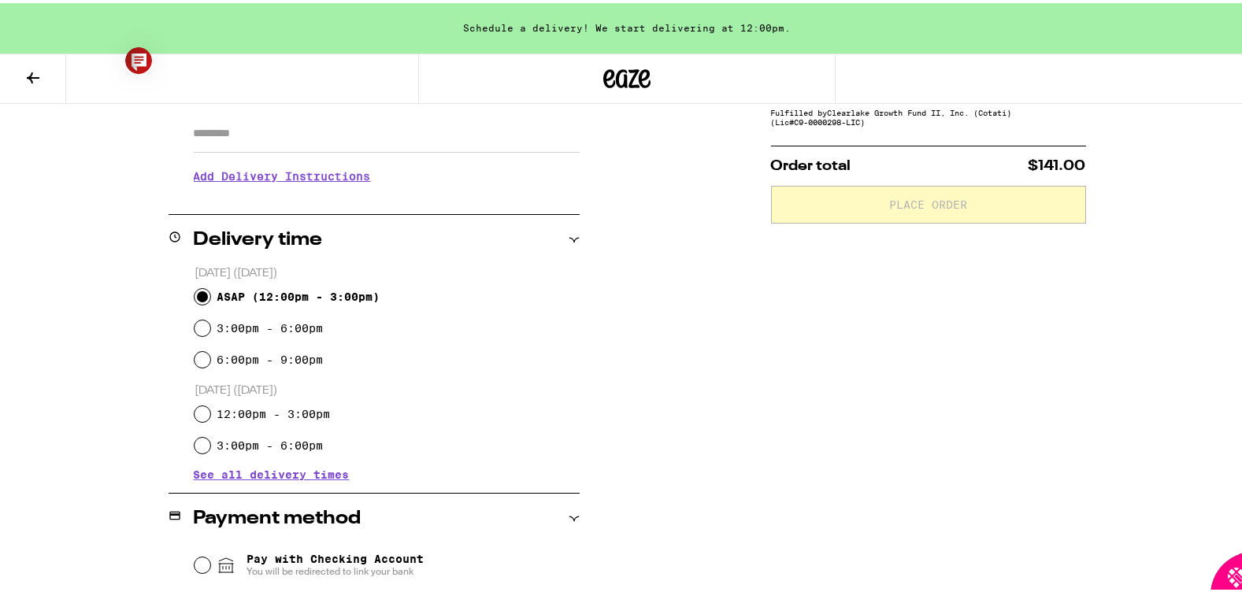
click at [197, 293] on input "ASAP ( 12:00pm - 3:00pm )" at bounding box center [203, 294] width 16 height 16
radio input "true"
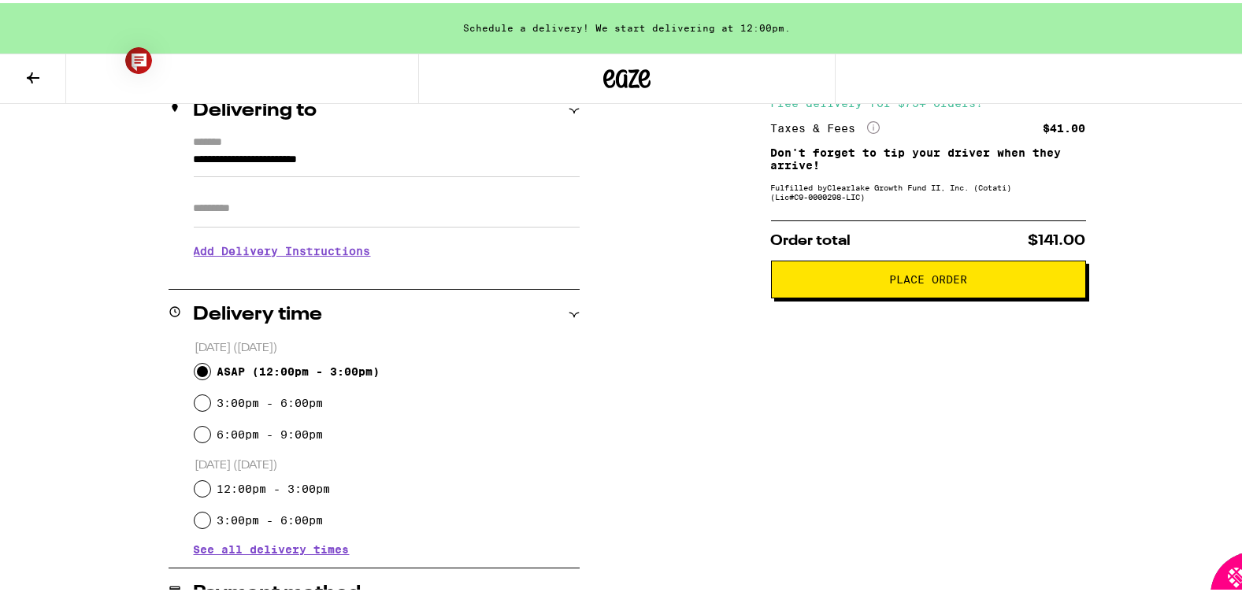
scroll to position [72, 0]
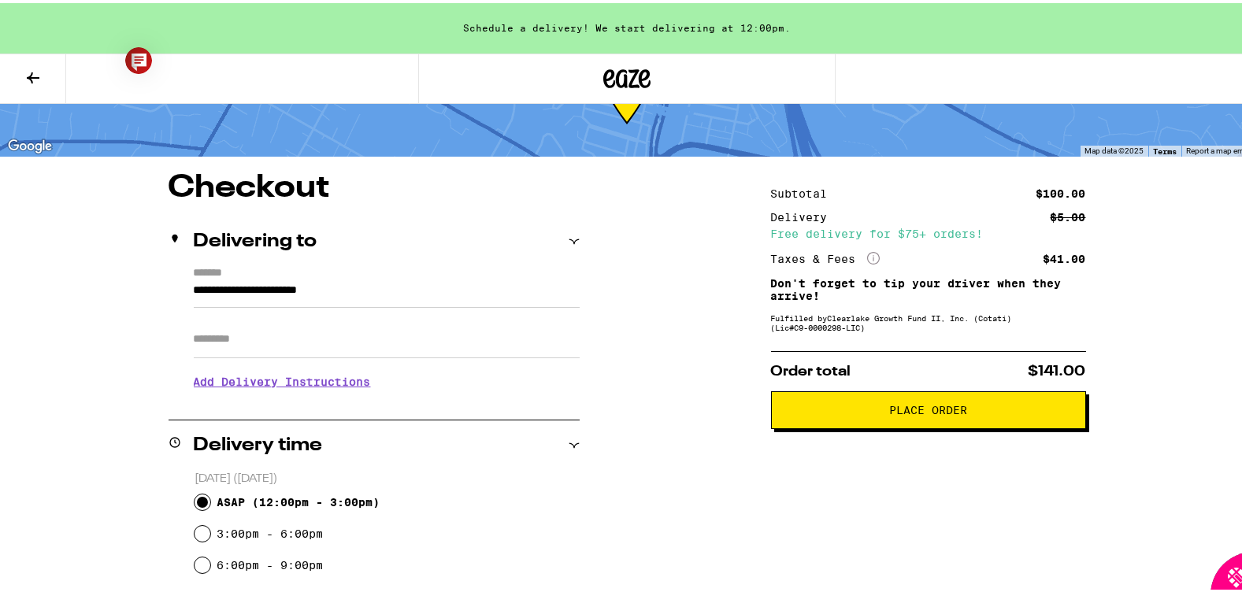
click at [902, 409] on span "Place Order" at bounding box center [928, 407] width 78 height 11
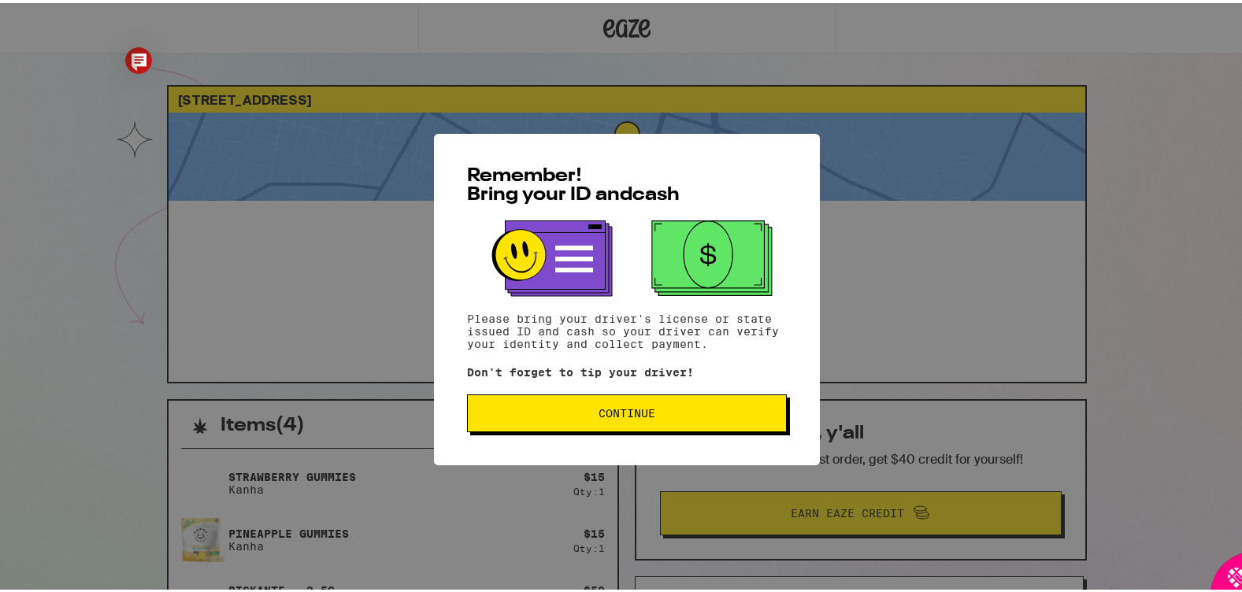
click at [658, 420] on button "Continue" at bounding box center [627, 411] width 320 height 38
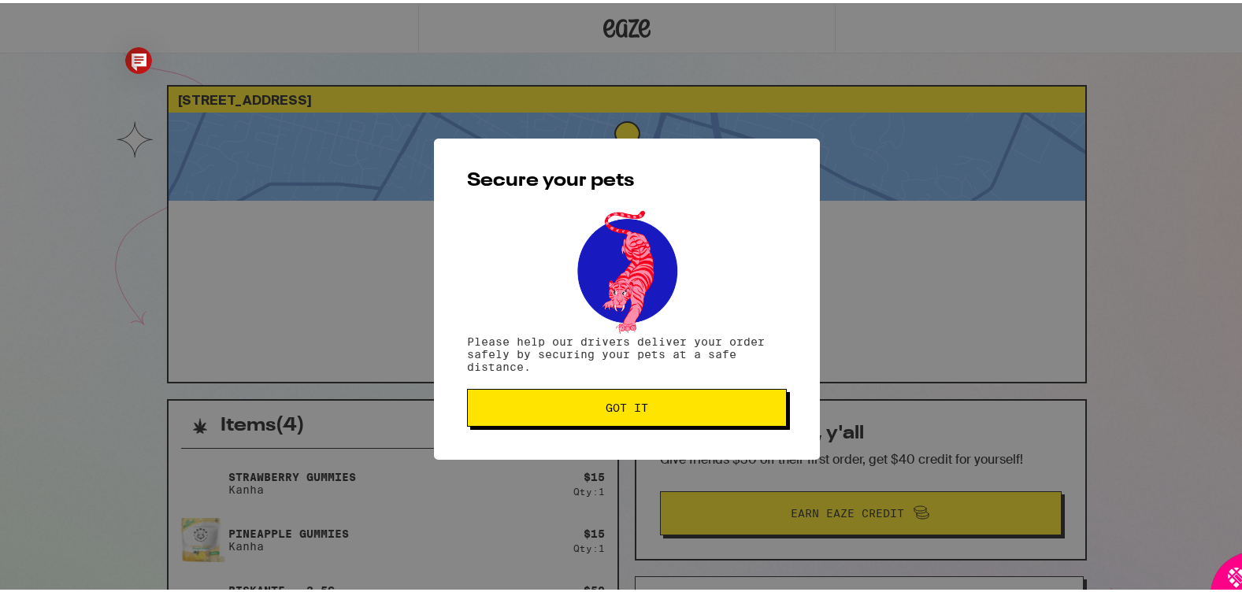
click at [674, 406] on span "Got it" at bounding box center [627, 404] width 293 height 11
